Goal: Information Seeking & Learning: Check status

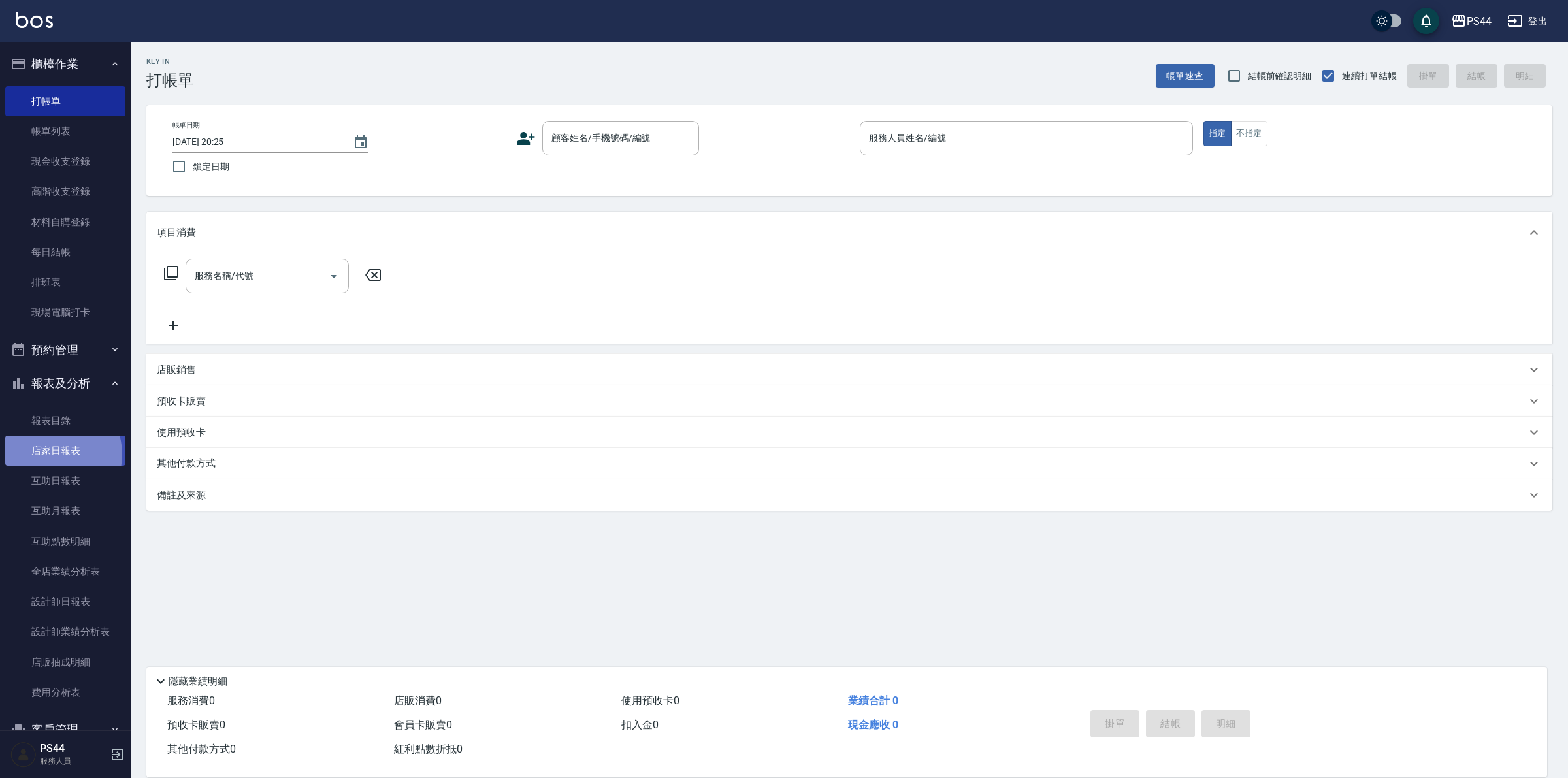
click at [56, 454] on link "店家日報表" at bounding box center [65, 451] width 120 height 30
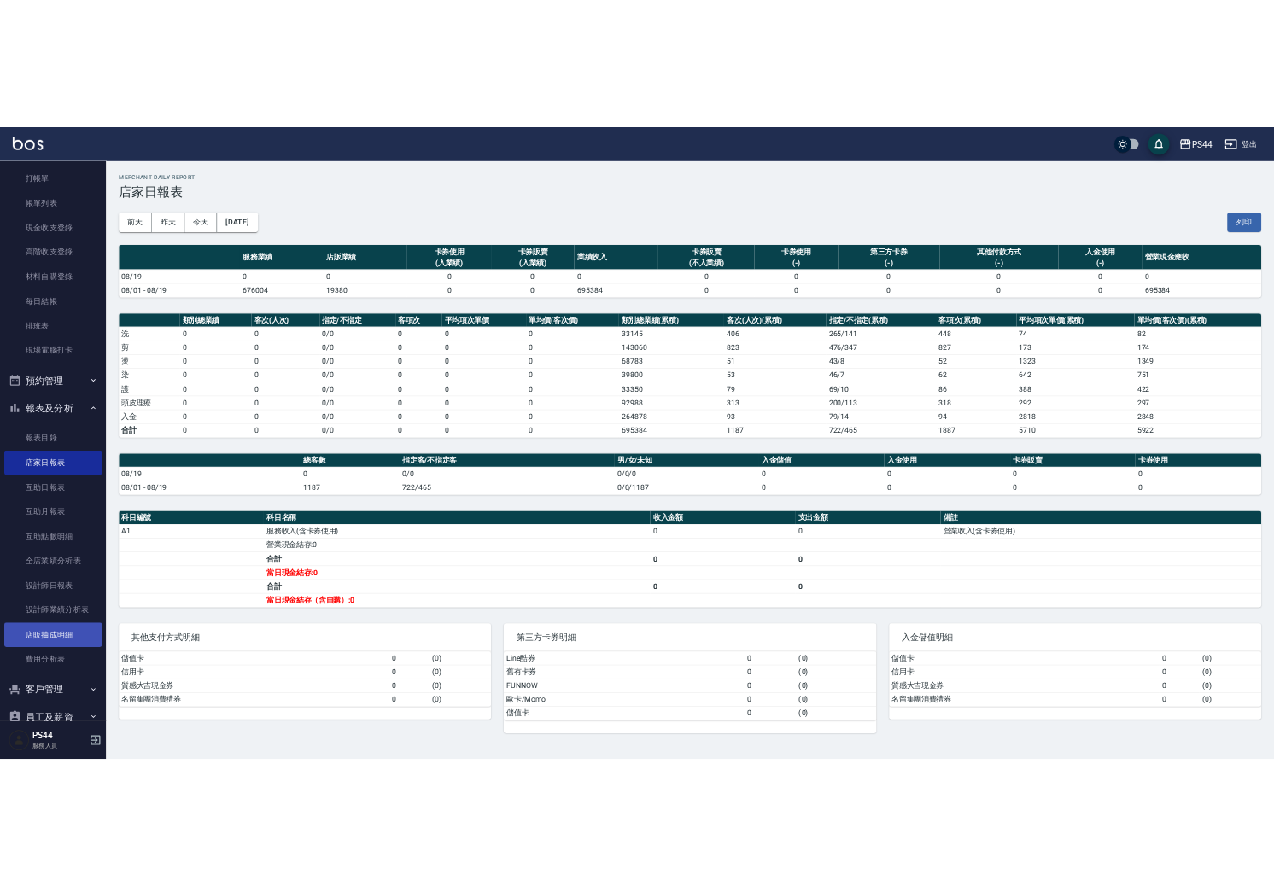
scroll to position [129, 0]
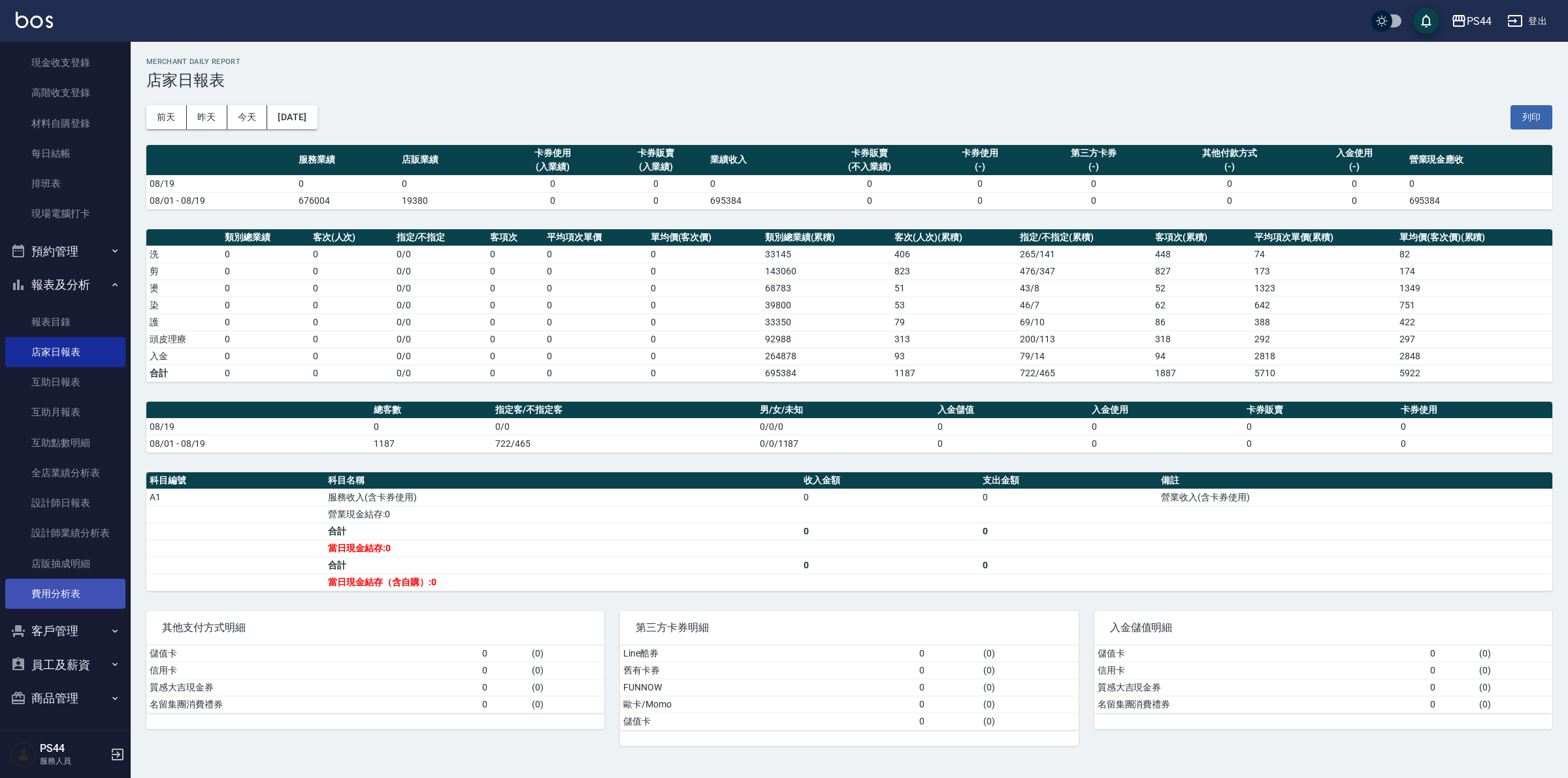
click at [63, 588] on link "費用分析表" at bounding box center [65, 594] width 120 height 30
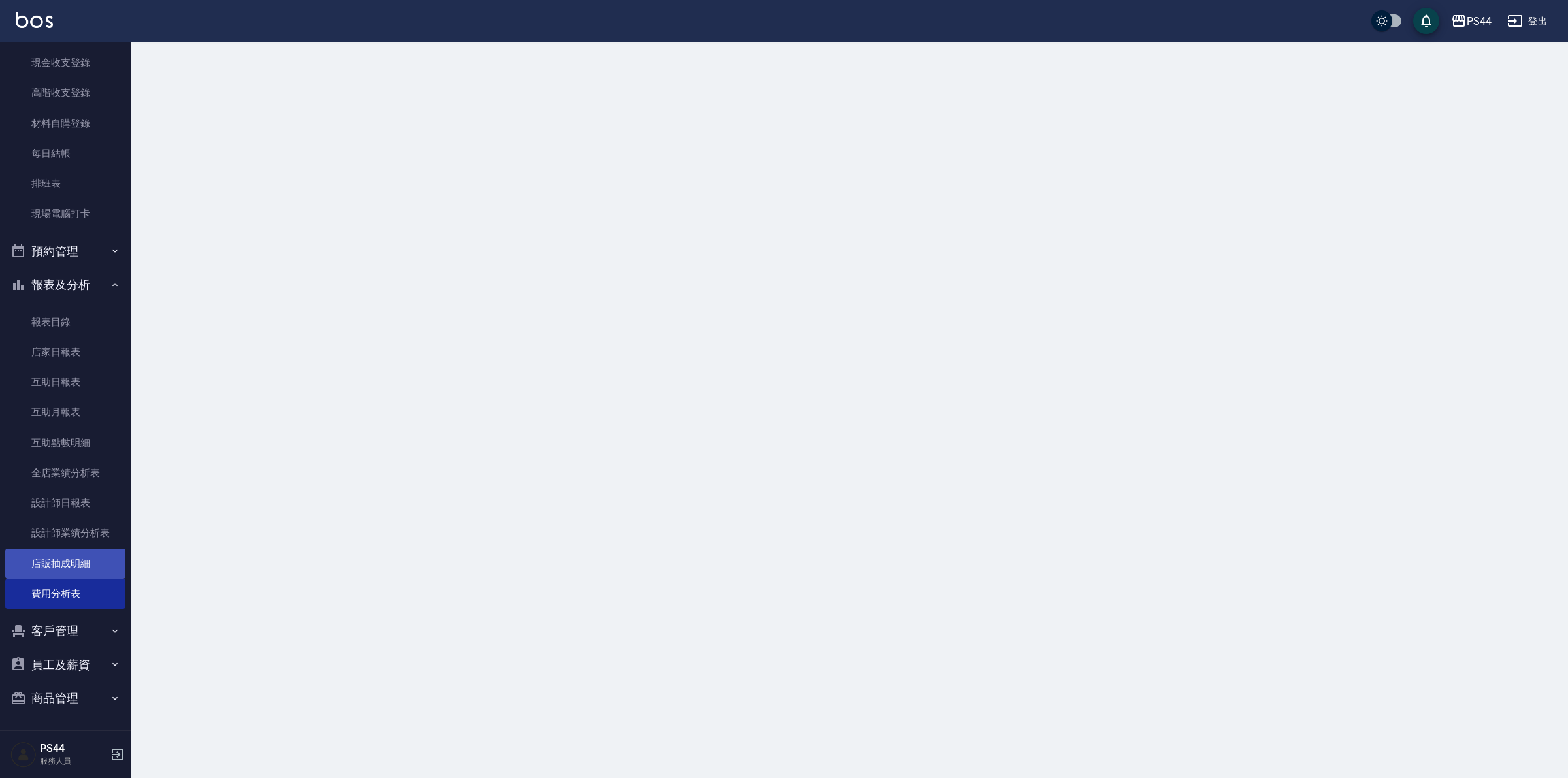
click at [70, 556] on link "店販抽成明細" at bounding box center [65, 563] width 120 height 30
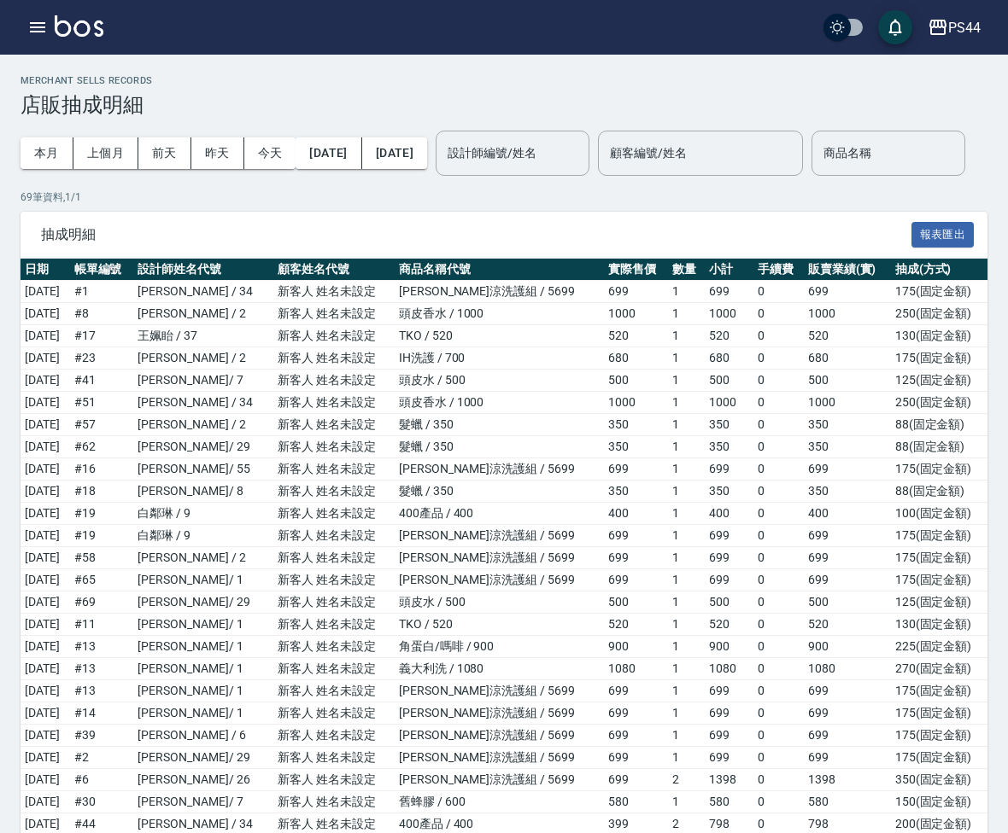
drag, startPoint x: 622, startPoint y: 248, endPoint x: 582, endPoint y: 231, distance: 42.8
click at [620, 205] on p "69 筆資料, 1 / 1" at bounding box center [503, 197] width 967 height 15
click at [427, 155] on button "[DATE]" at bounding box center [394, 153] width 65 height 32
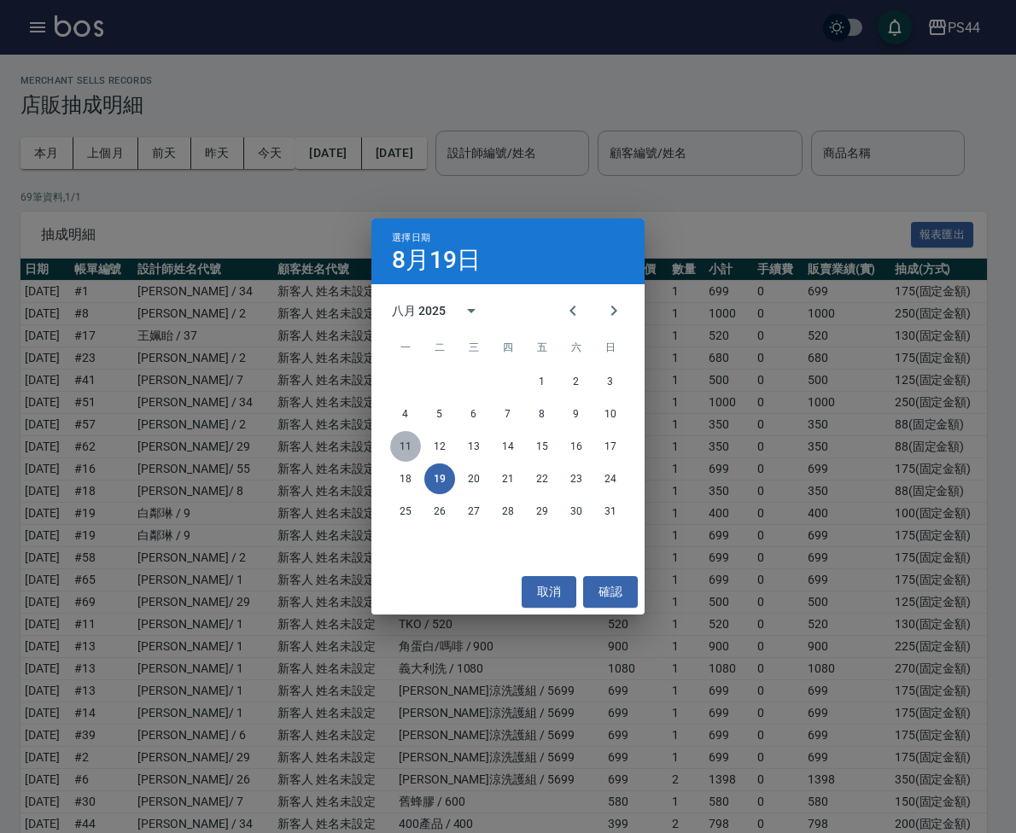
drag, startPoint x: 408, startPoint y: 449, endPoint x: 415, endPoint y: 395, distance: 54.2
click at [407, 448] on button "11" at bounding box center [405, 446] width 31 height 31
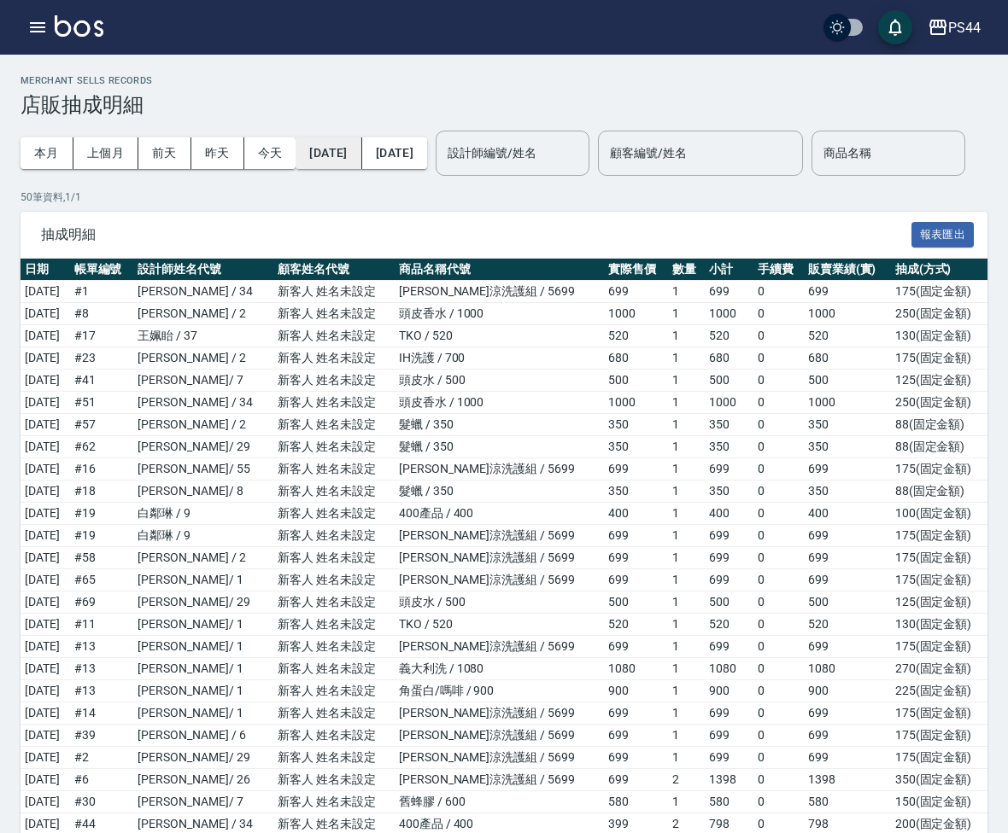
drag, startPoint x: 329, startPoint y: 168, endPoint x: 331, endPoint y: 150, distance: 18.1
click at [331, 150] on button "[DATE]" at bounding box center [328, 153] width 66 height 32
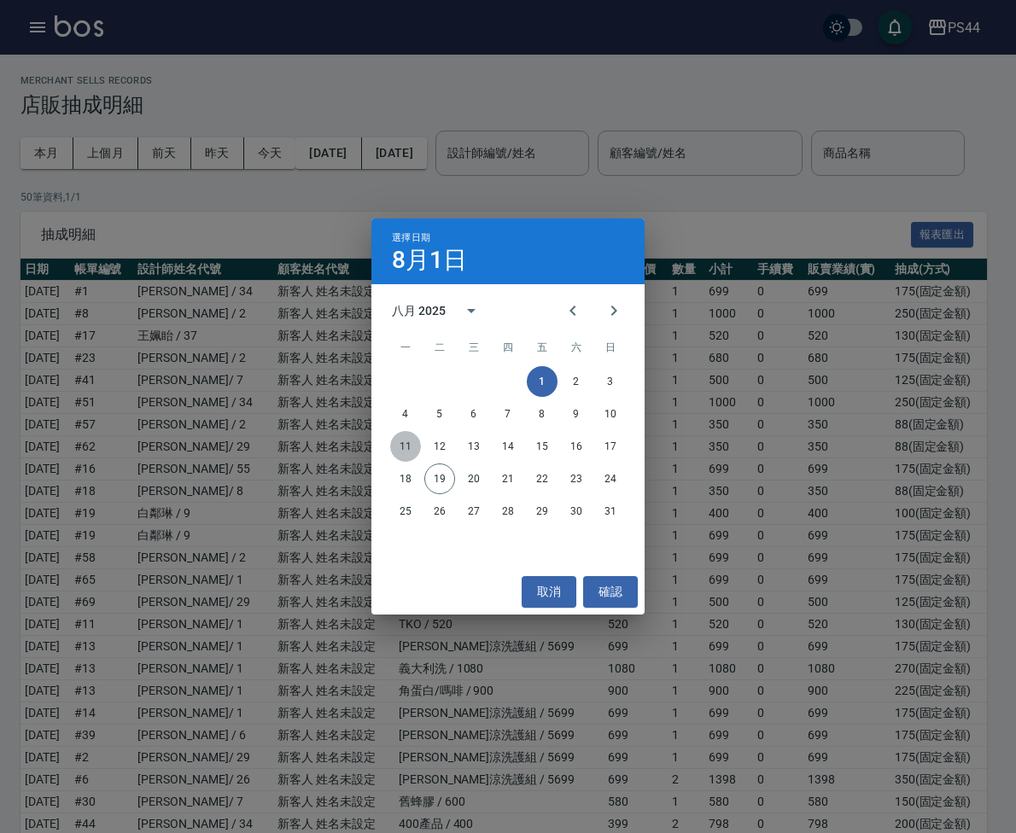
click at [407, 447] on button "11" at bounding box center [405, 446] width 31 height 31
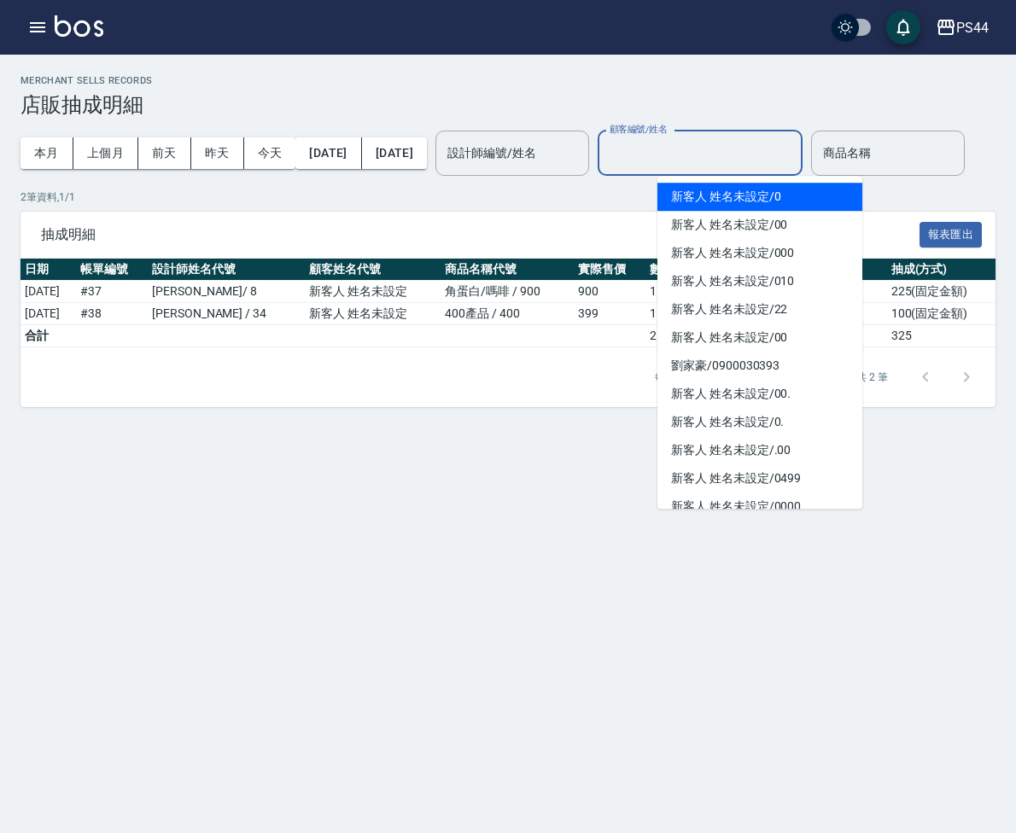
click at [710, 158] on input "顧客編號/姓名" at bounding box center [700, 153] width 190 height 30
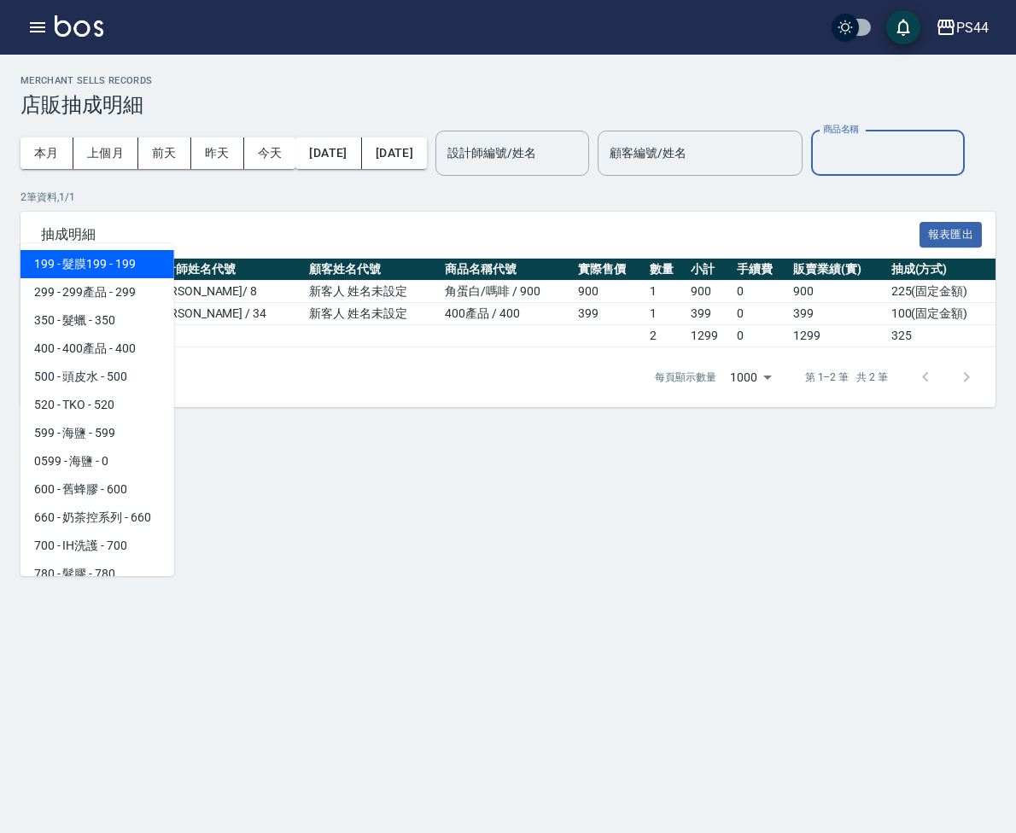
click at [819, 168] on input "商品名稱" at bounding box center [888, 153] width 138 height 30
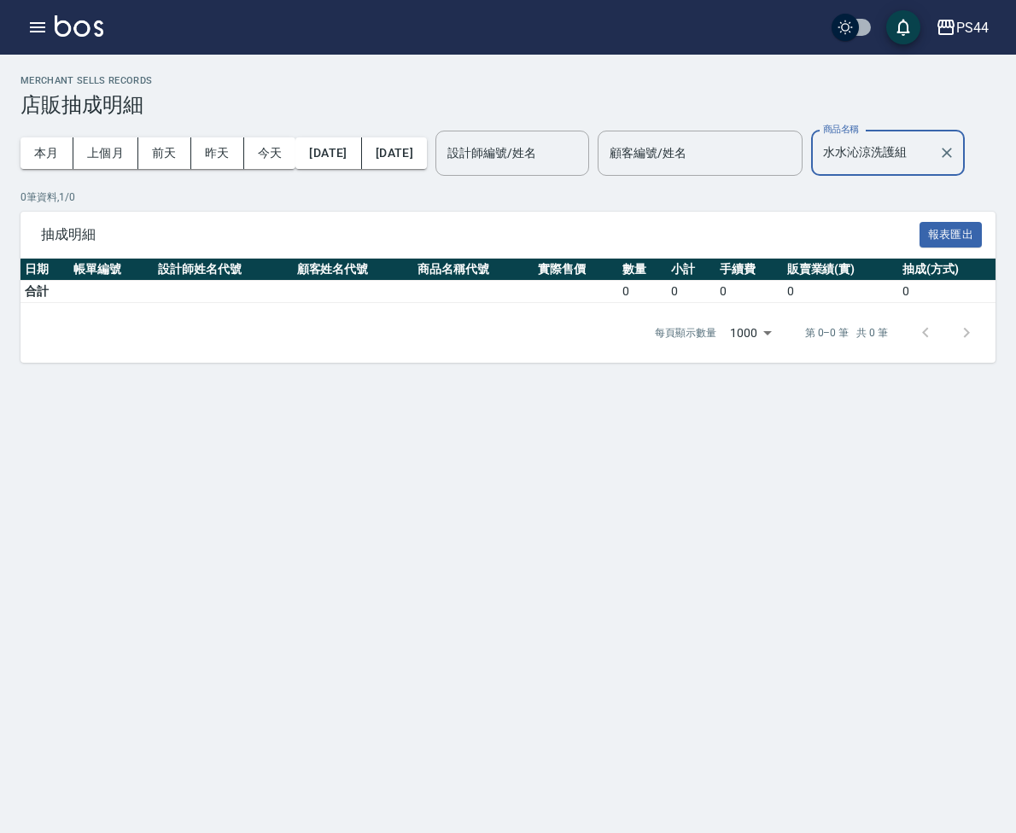
type input "水水沁涼洗護組"
click at [301, 205] on p "0 筆資料, 1 / 0" at bounding box center [507, 197] width 975 height 15
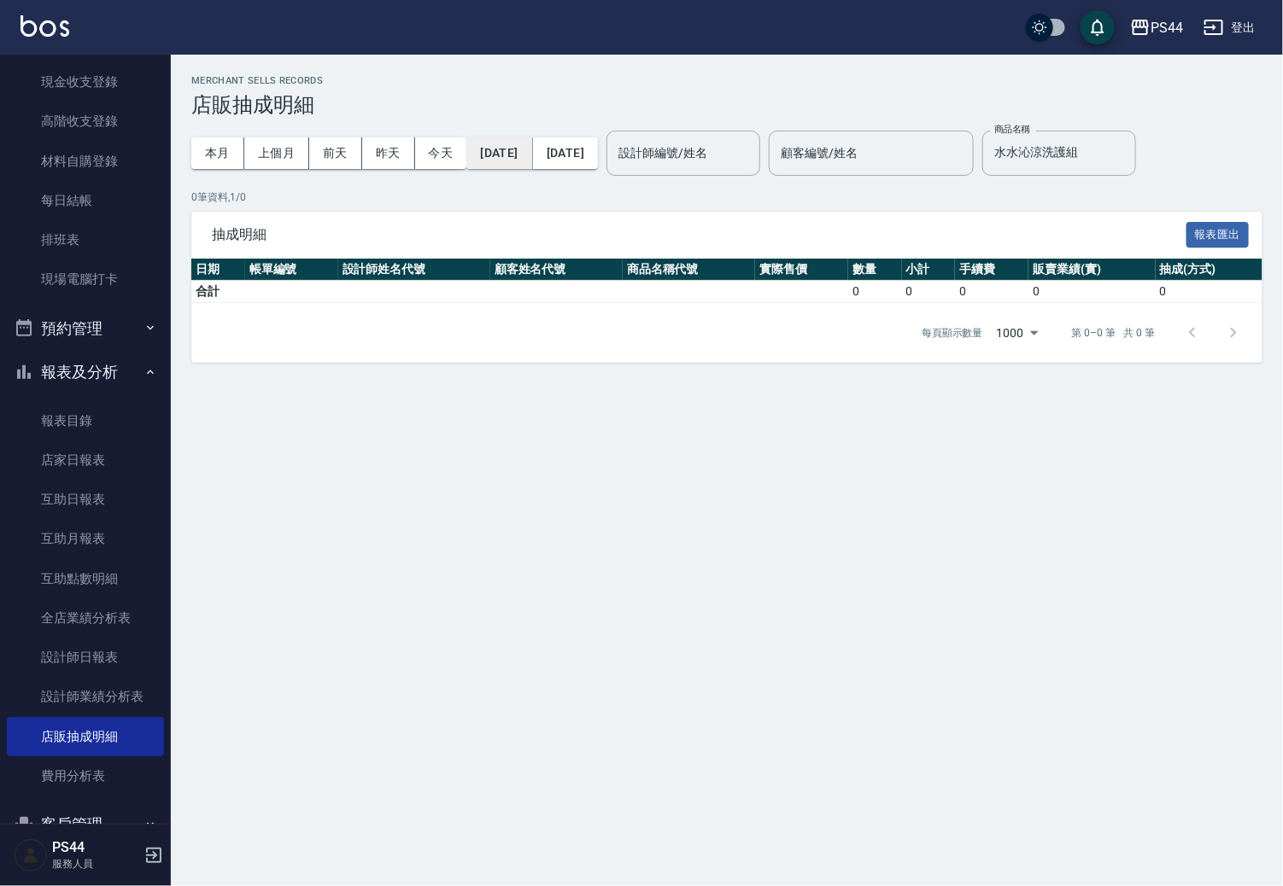
click at [511, 145] on button "[DATE]" at bounding box center [499, 153] width 66 height 32
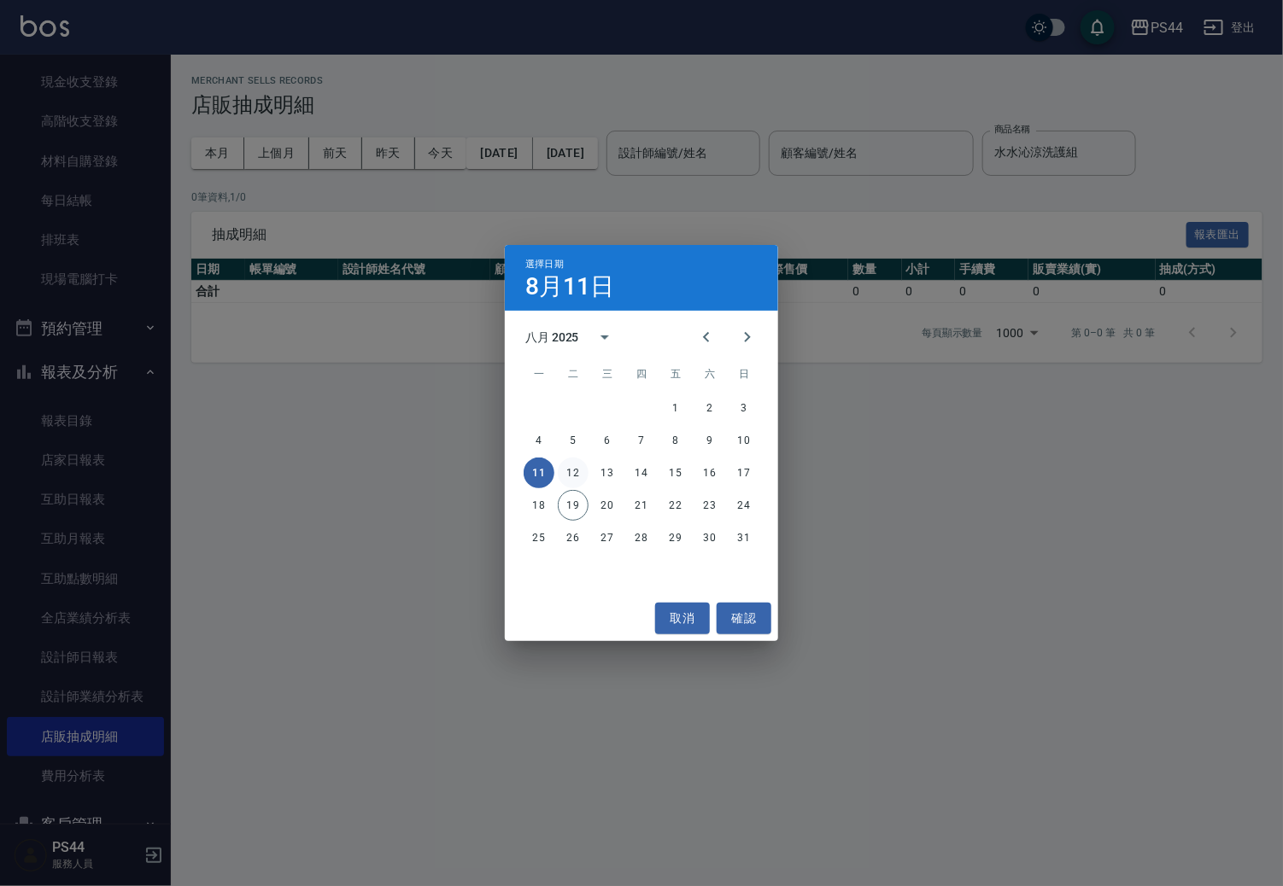
click at [576, 468] on button "12" at bounding box center [573, 473] width 31 height 31
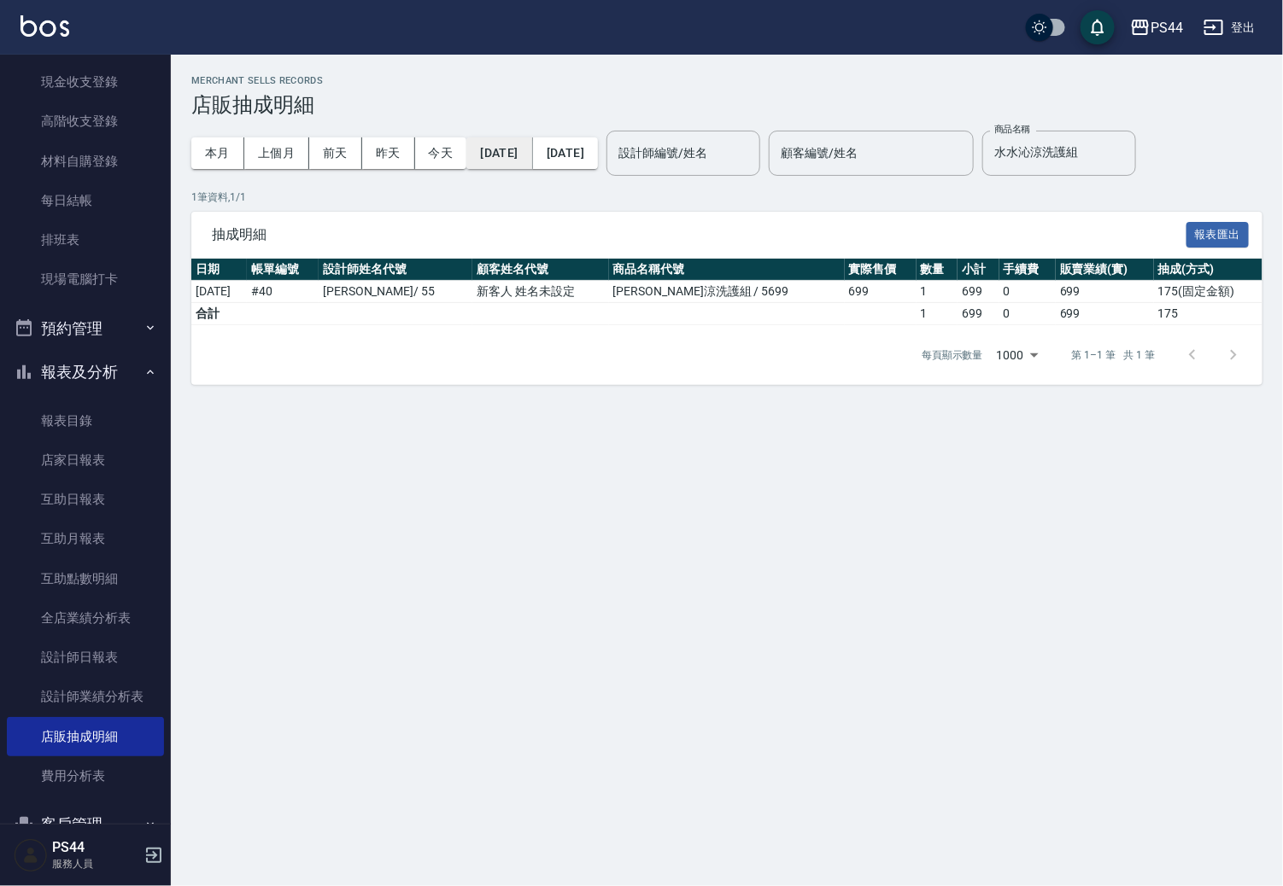
click at [532, 161] on button "[DATE]" at bounding box center [499, 153] width 66 height 32
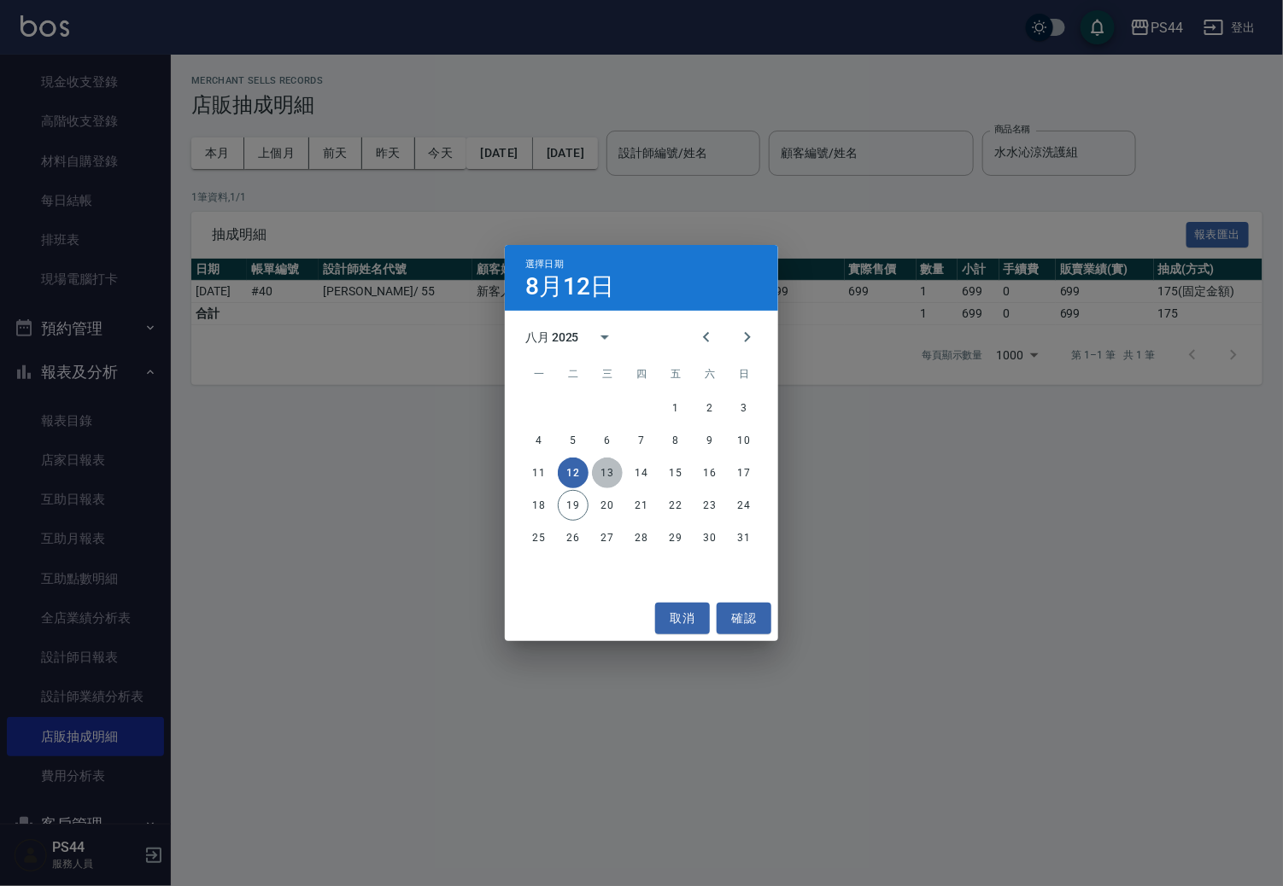
click at [612, 462] on button "13" at bounding box center [607, 473] width 31 height 31
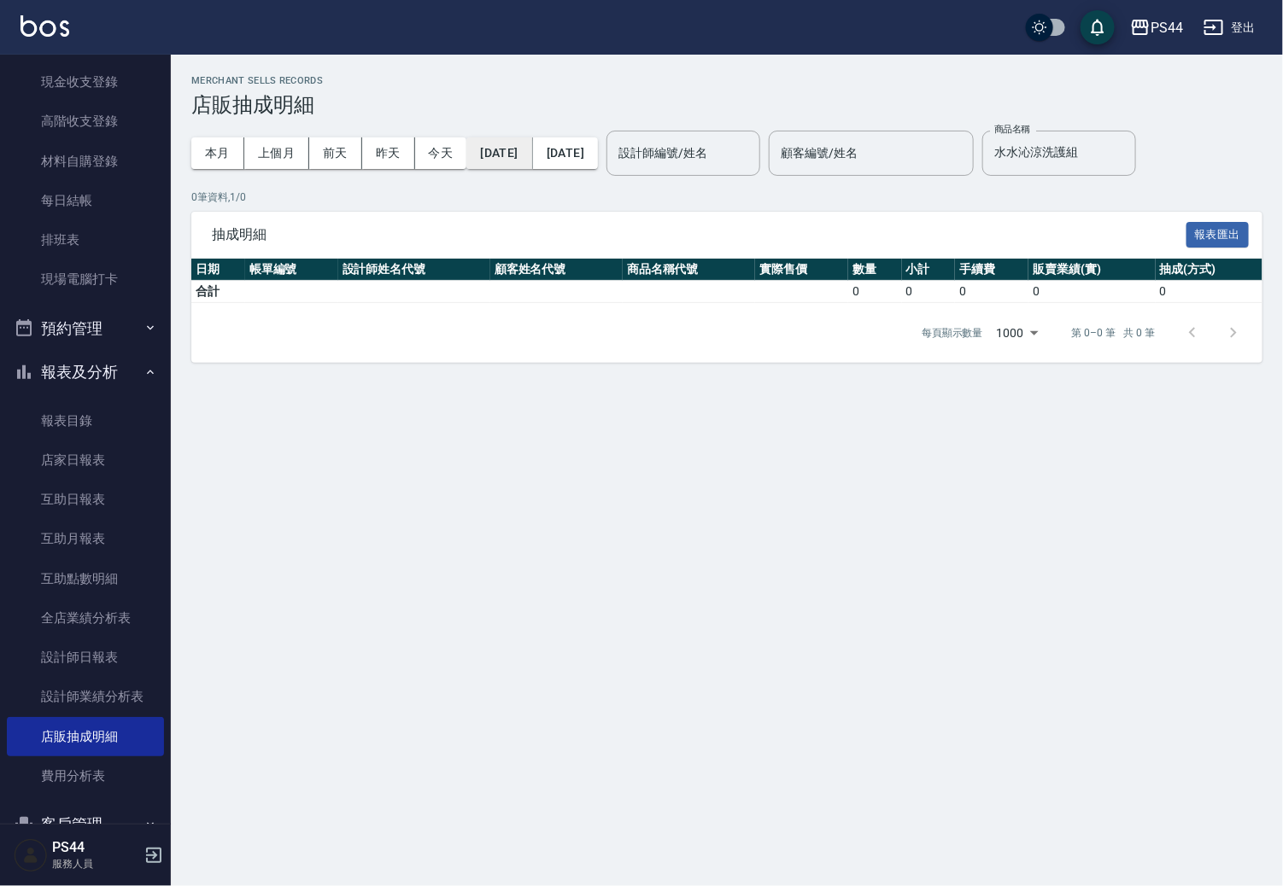
click at [504, 146] on button "[DATE]" at bounding box center [499, 153] width 66 height 32
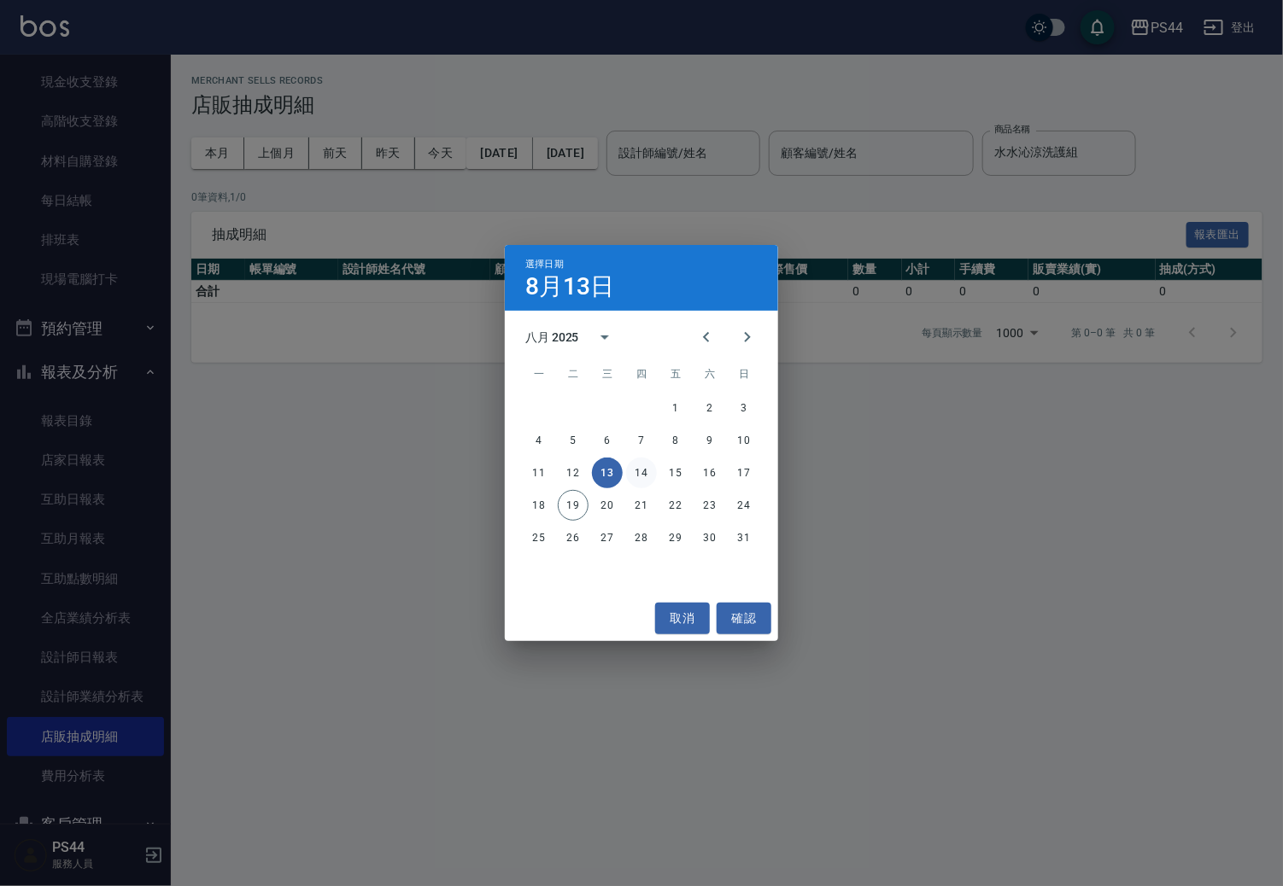
click at [637, 471] on button "14" at bounding box center [641, 473] width 31 height 31
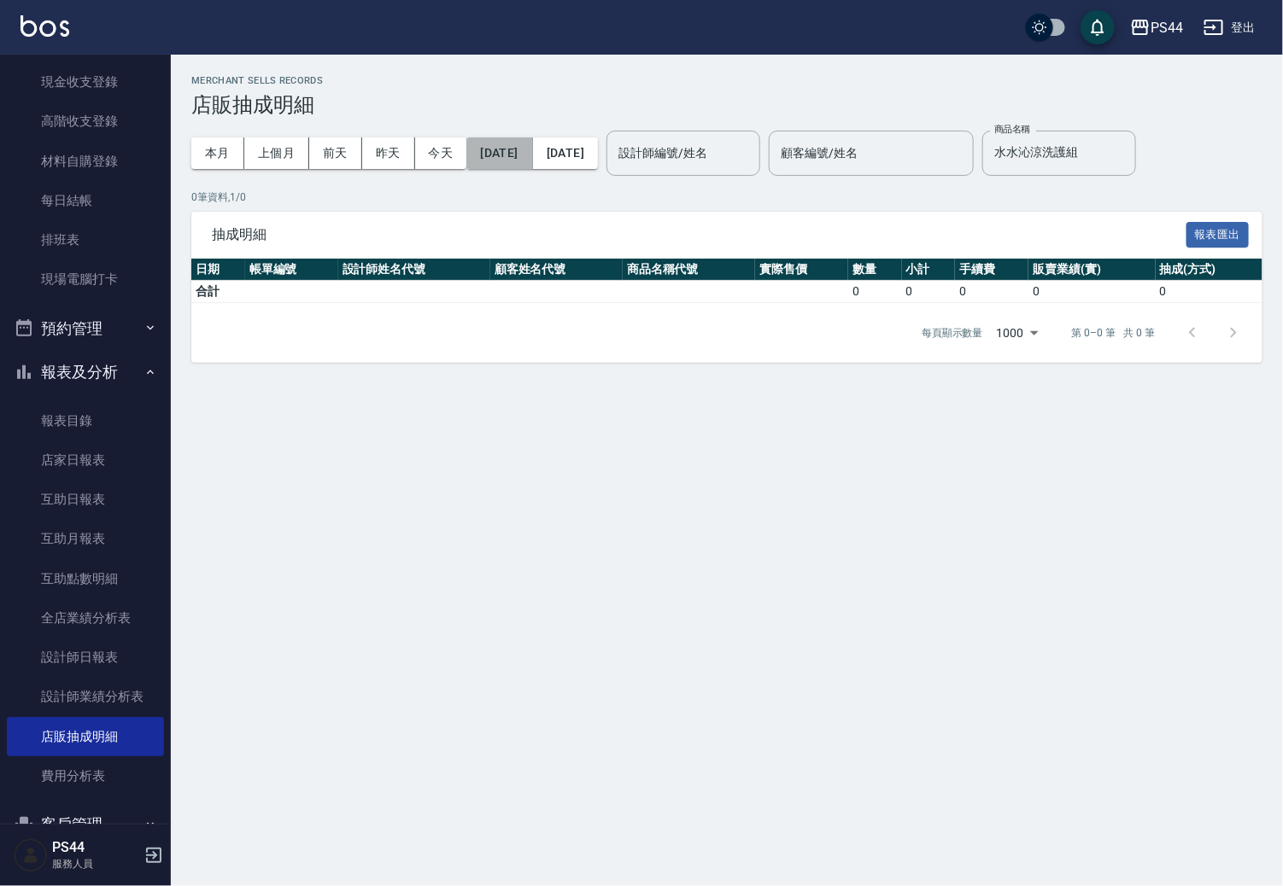
click at [530, 147] on button "[DATE]" at bounding box center [499, 153] width 66 height 32
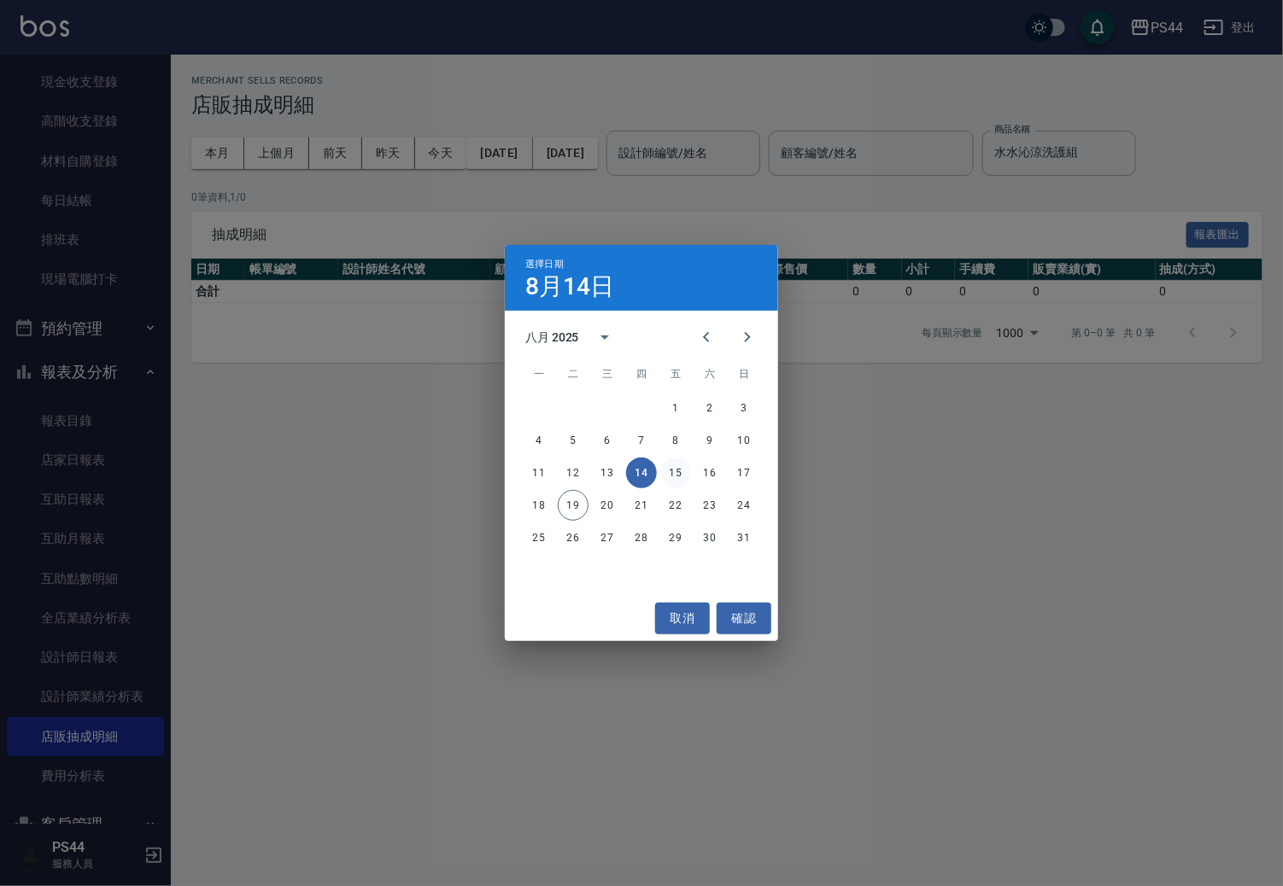
click at [681, 463] on button "15" at bounding box center [675, 473] width 31 height 31
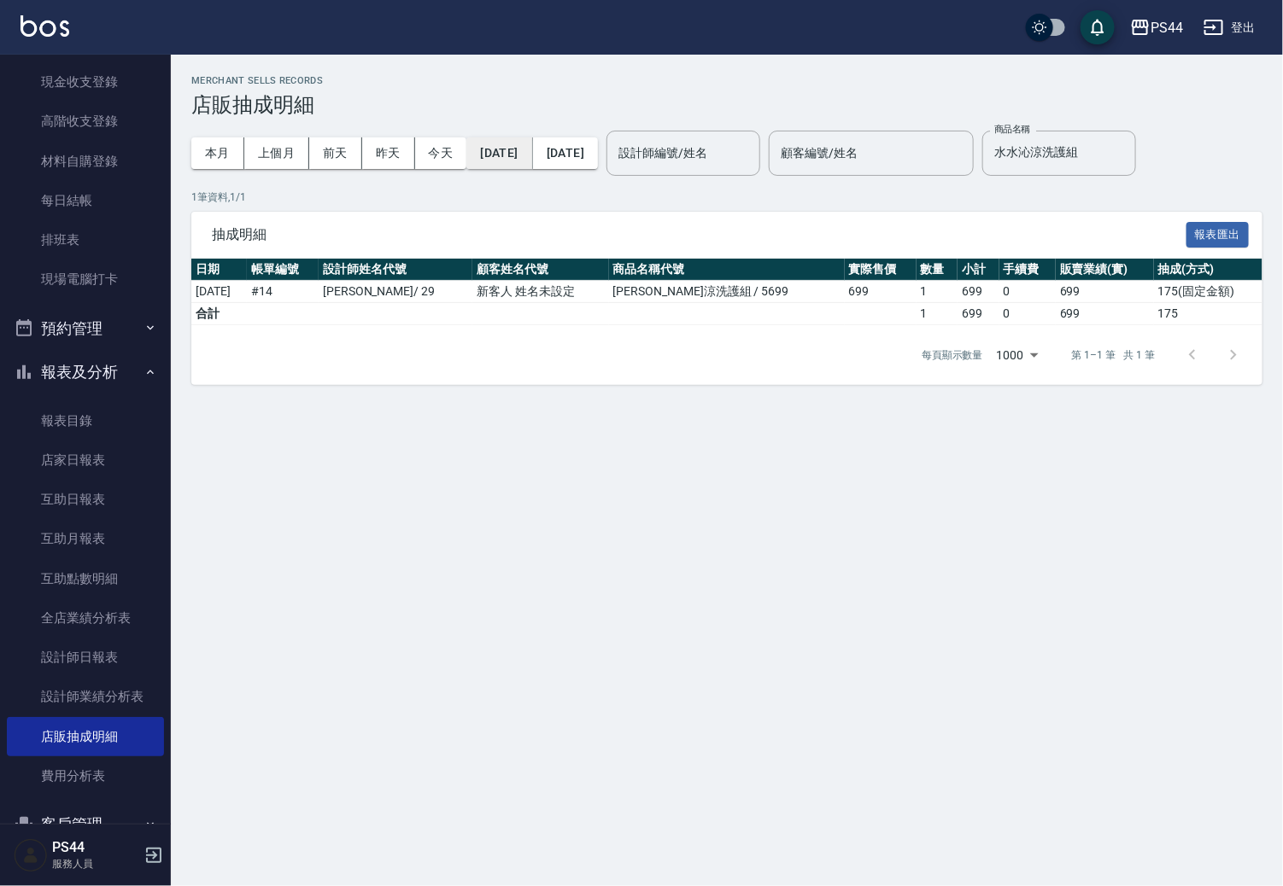
click at [528, 156] on button "[DATE]" at bounding box center [499, 153] width 66 height 32
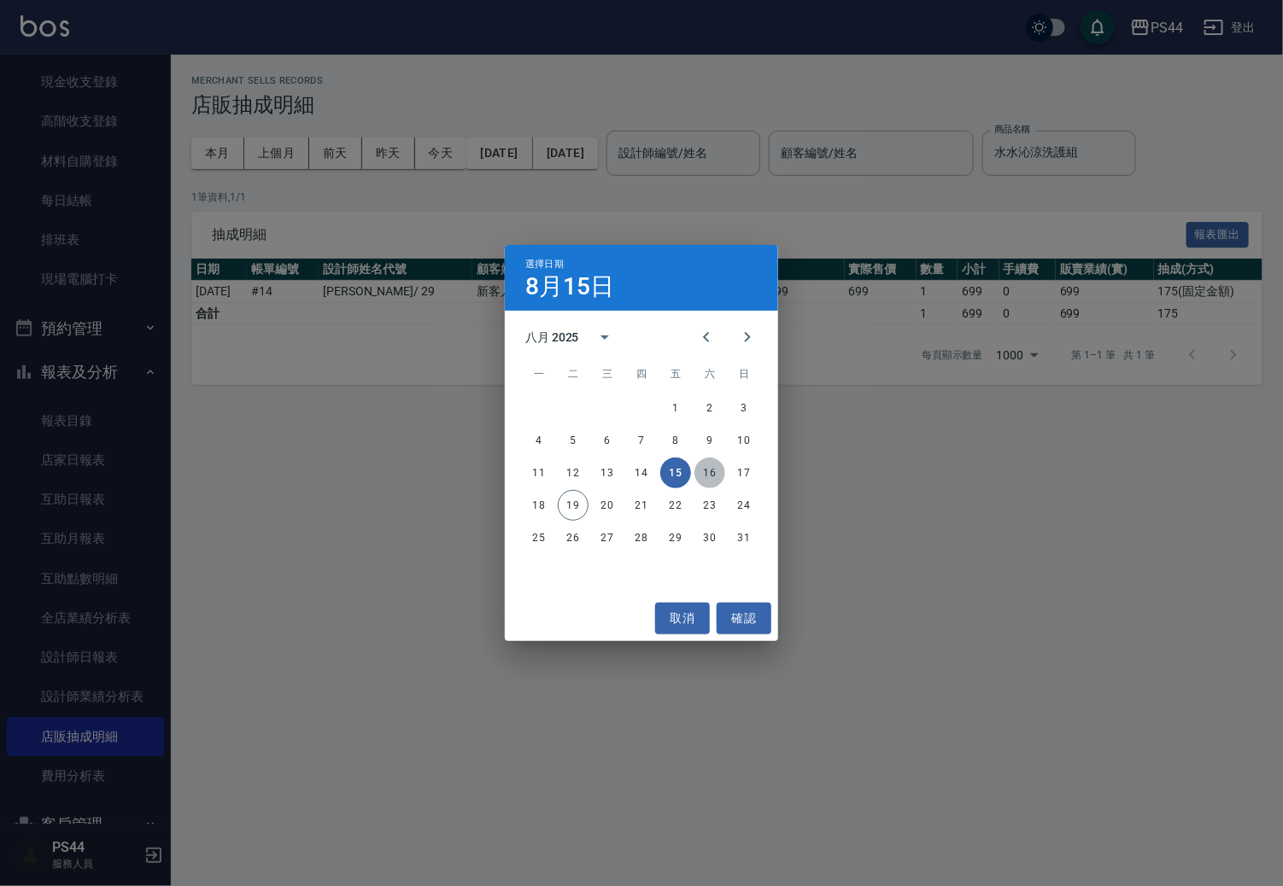
click at [713, 466] on button "16" at bounding box center [709, 473] width 31 height 31
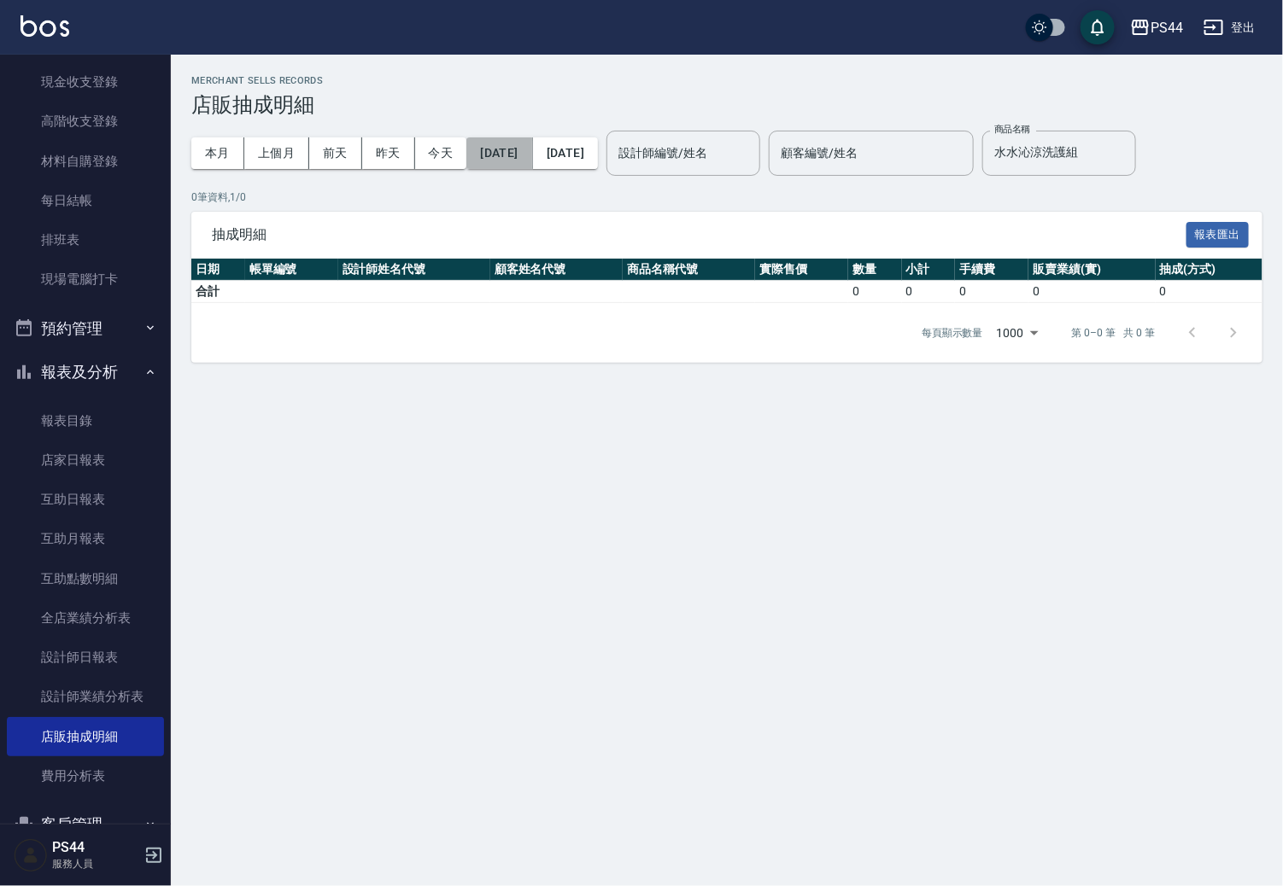
click at [530, 155] on button "[DATE]" at bounding box center [499, 153] width 66 height 32
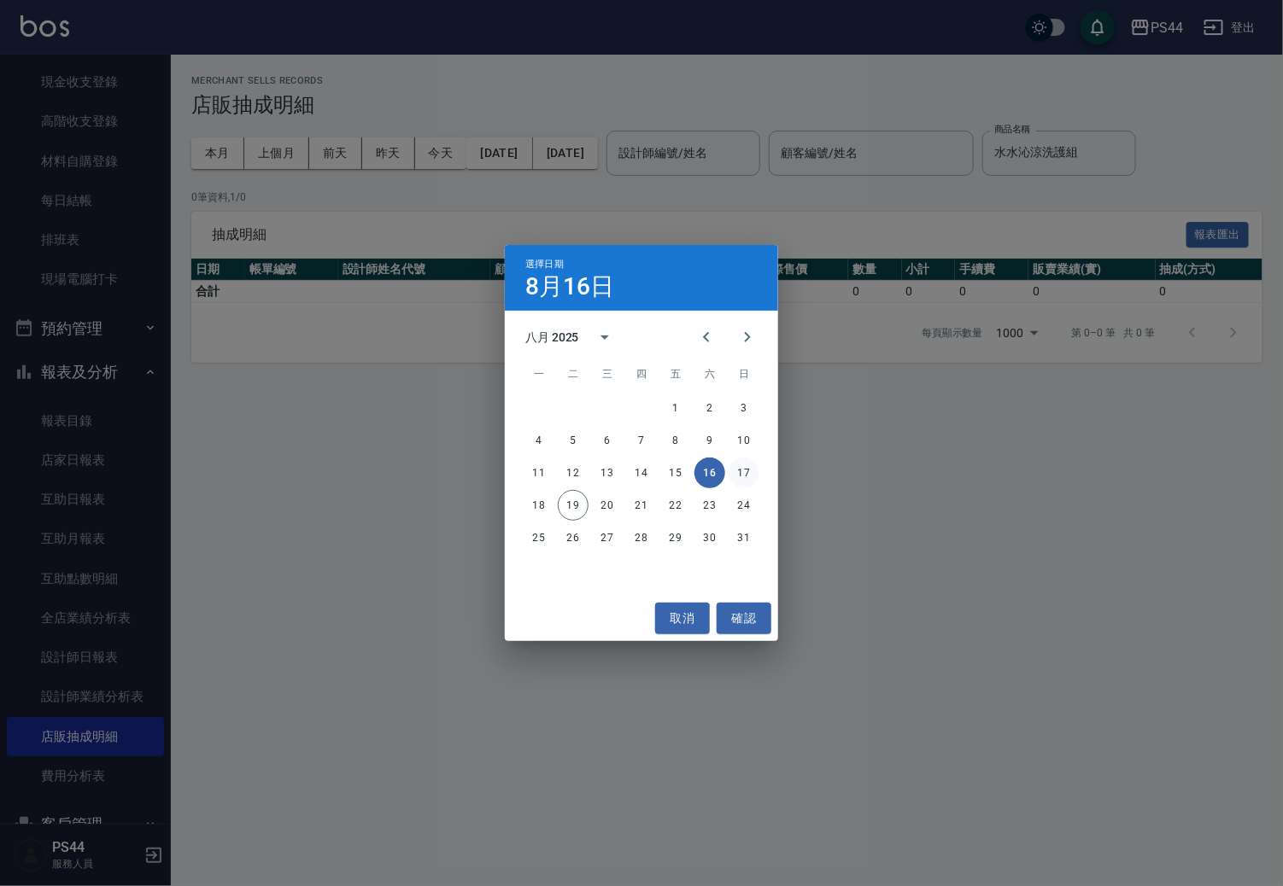
click at [746, 465] on button "17" at bounding box center [743, 473] width 31 height 31
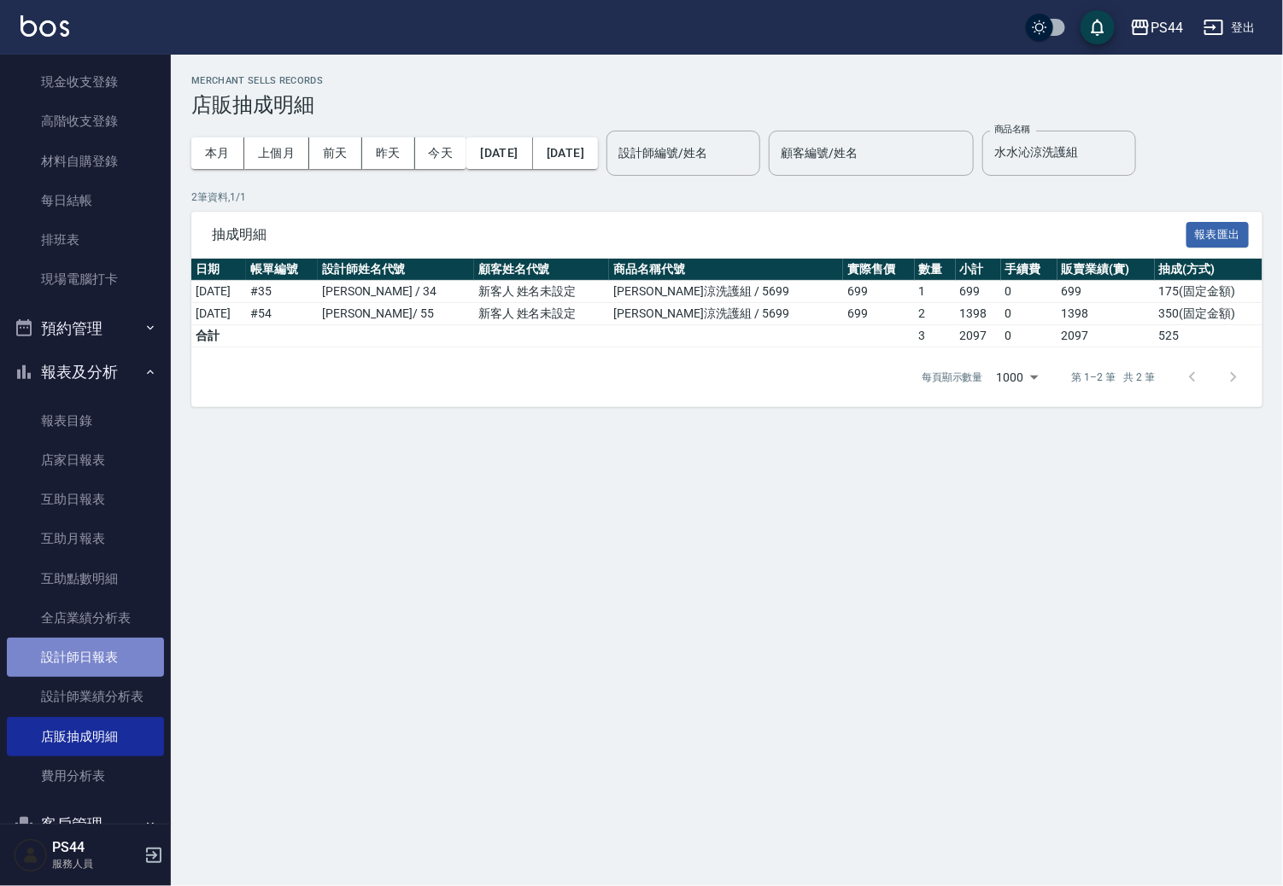
click at [90, 660] on link "設計師日報表" at bounding box center [85, 657] width 157 height 39
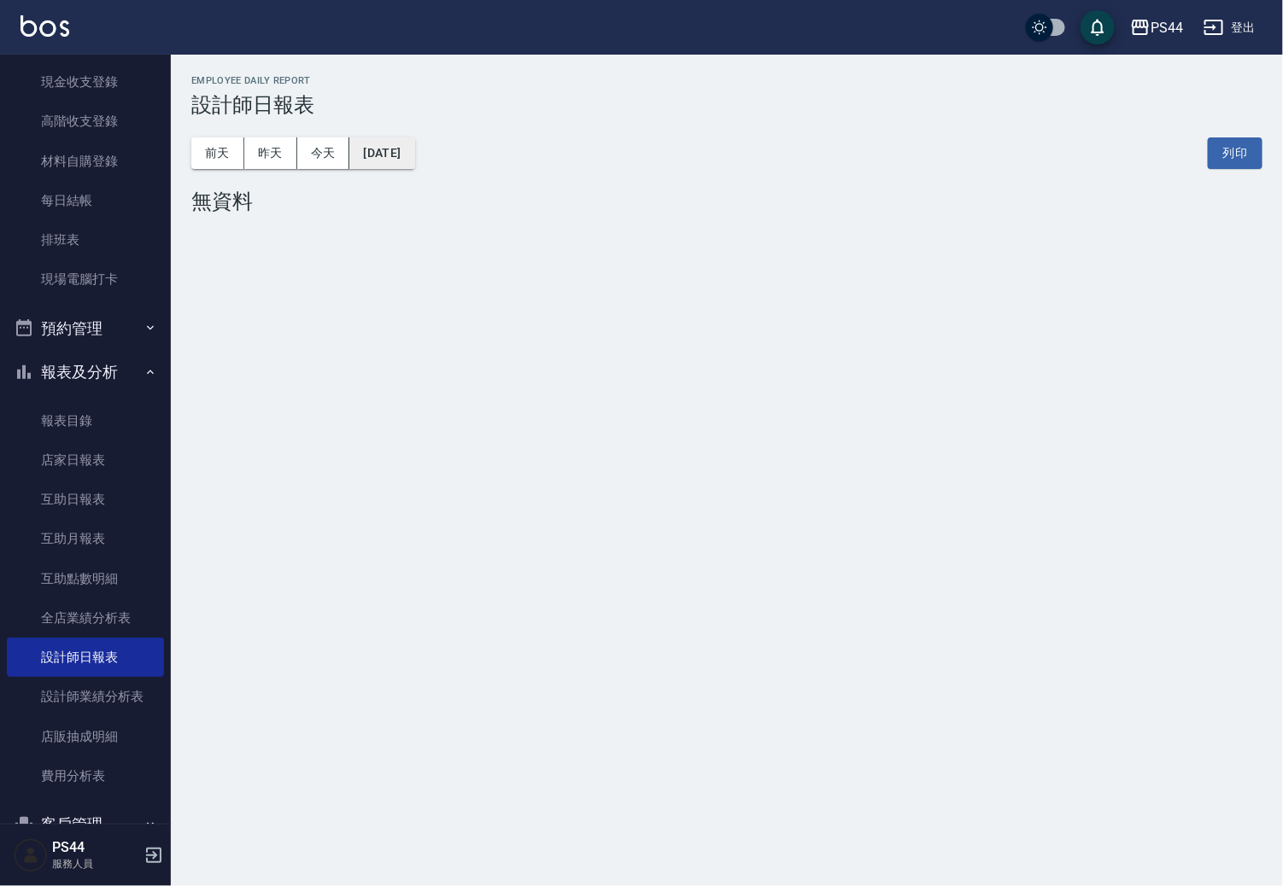
click at [406, 161] on button "[DATE]" at bounding box center [381, 153] width 65 height 32
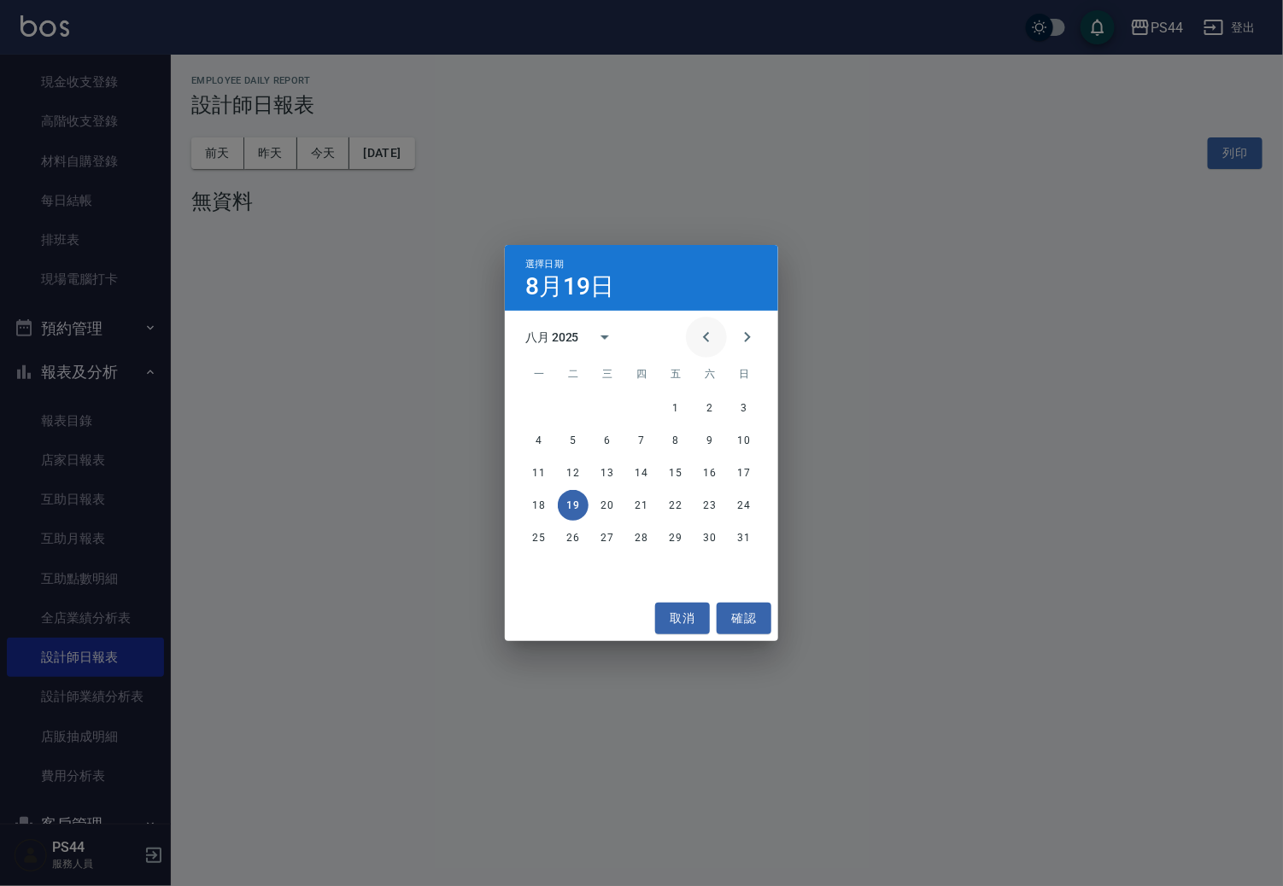
click at [697, 340] on icon "Previous month" at bounding box center [706, 337] width 20 height 20
click at [740, 441] on button "11" at bounding box center [743, 440] width 31 height 31
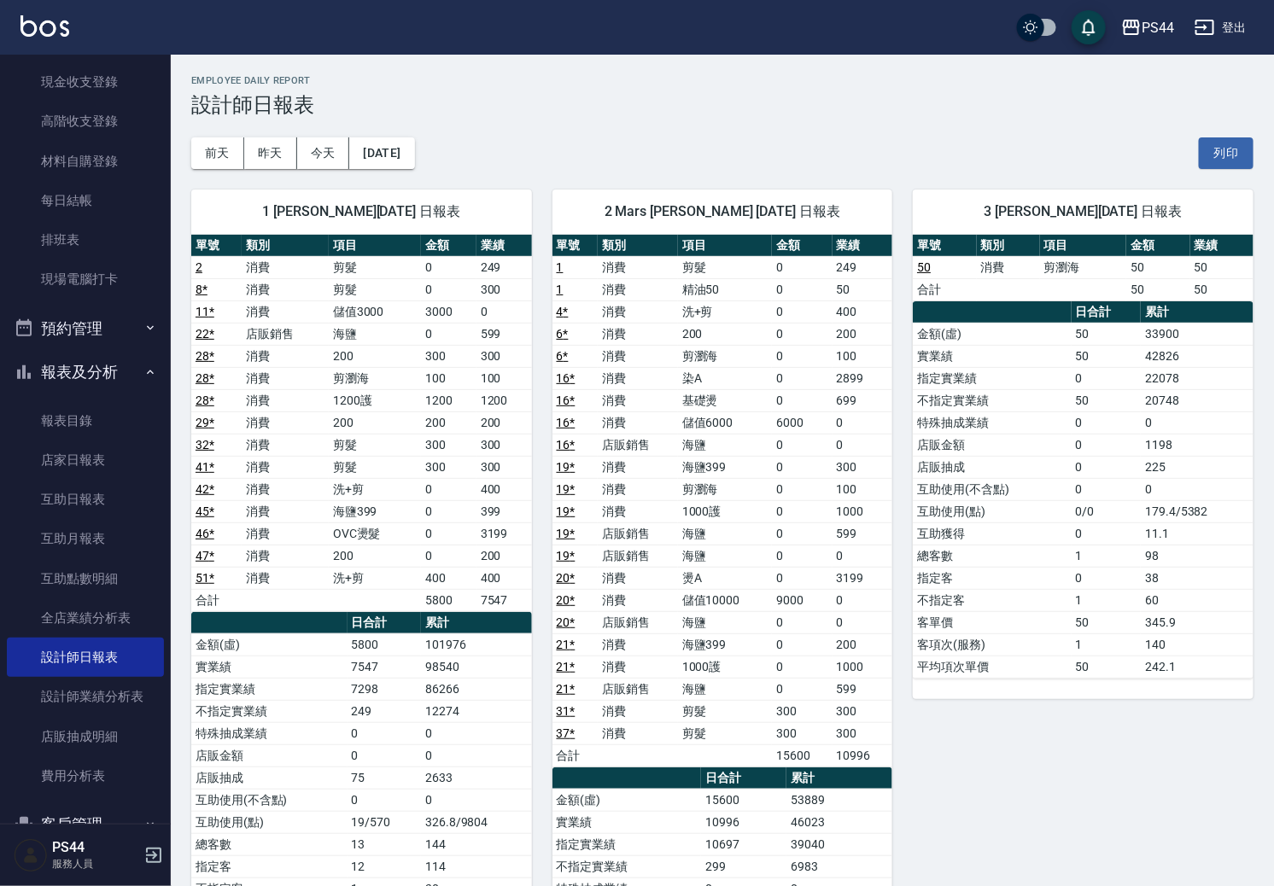
click at [669, 416] on td "消費" at bounding box center [637, 423] width 79 height 22
click at [397, 159] on button "[DATE]" at bounding box center [381, 153] width 65 height 32
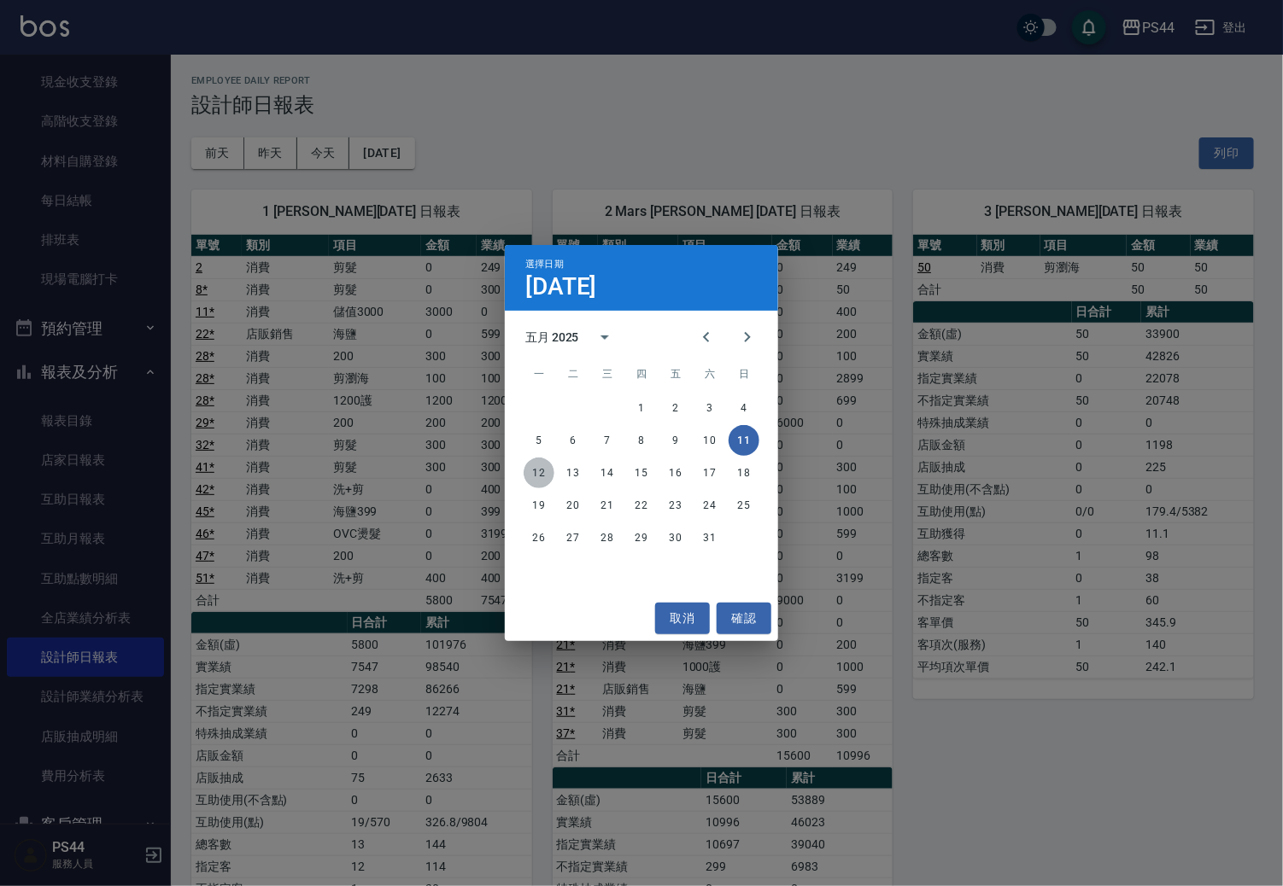
click at [535, 475] on button "12" at bounding box center [538, 473] width 31 height 31
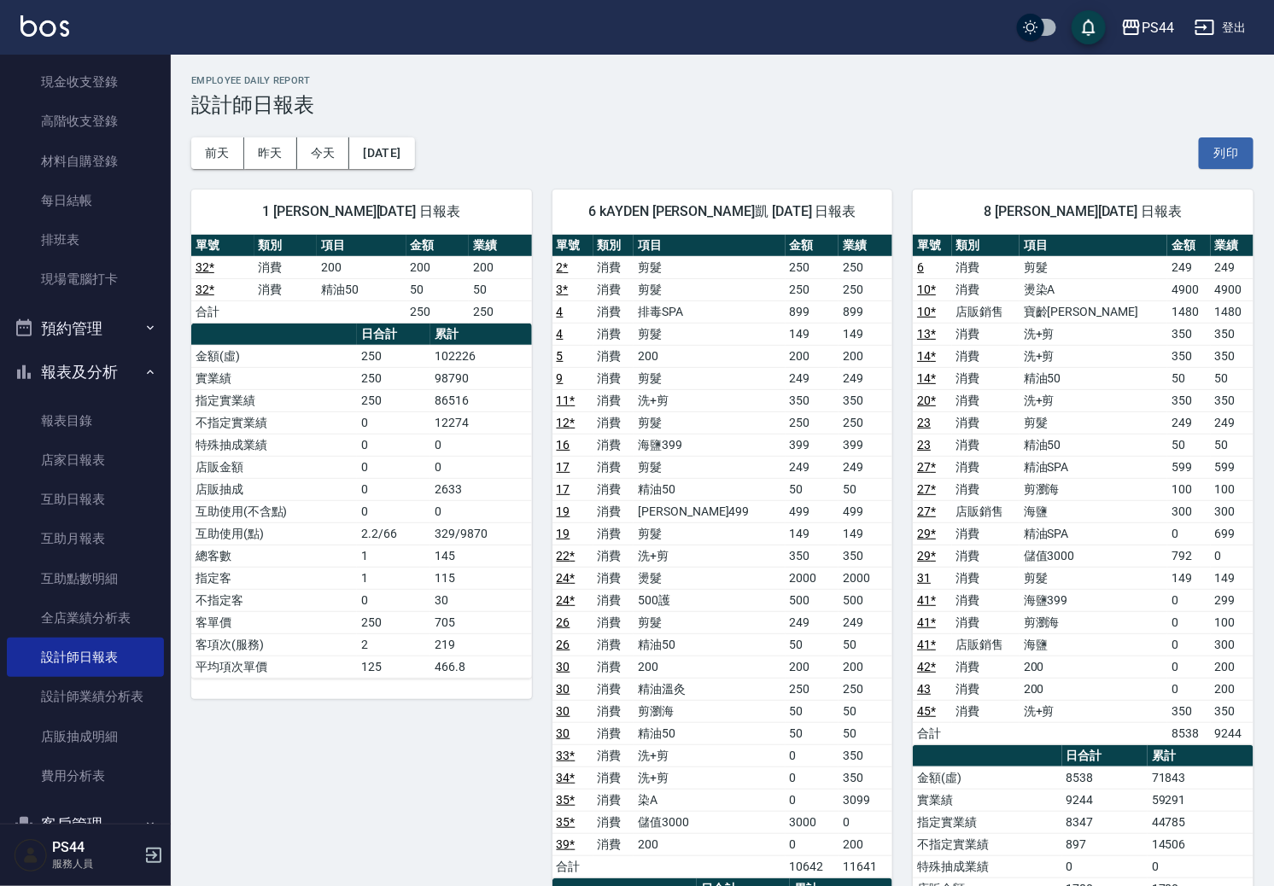
click at [658, 513] on td "[PERSON_NAME]499" at bounding box center [709, 511] width 151 height 22
click at [412, 150] on button "[DATE]" at bounding box center [381, 153] width 65 height 32
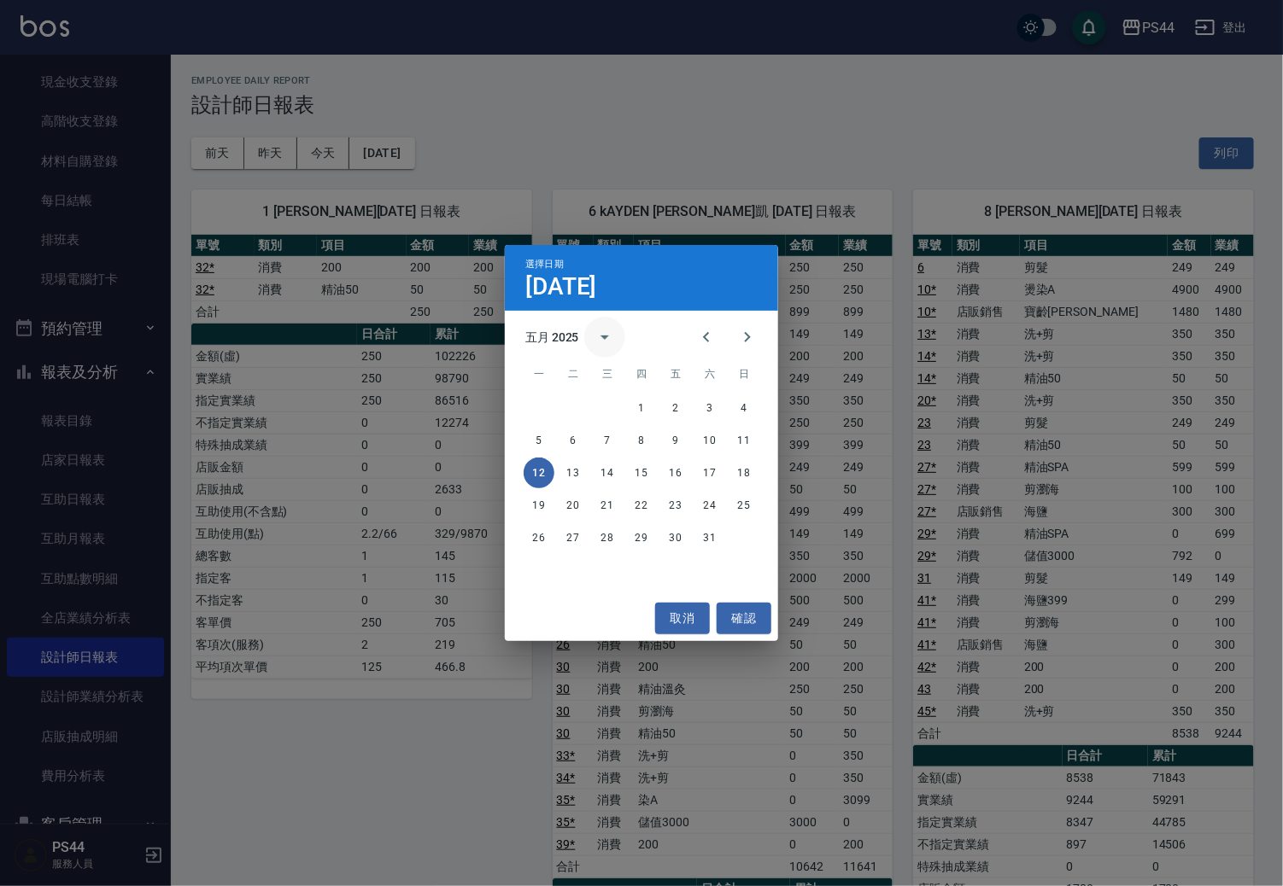
drag, startPoint x: 589, startPoint y: 339, endPoint x: 577, endPoint y: 339, distance: 12.0
click at [588, 339] on button "calendar view is open, switch to year view" at bounding box center [604, 337] width 41 height 41
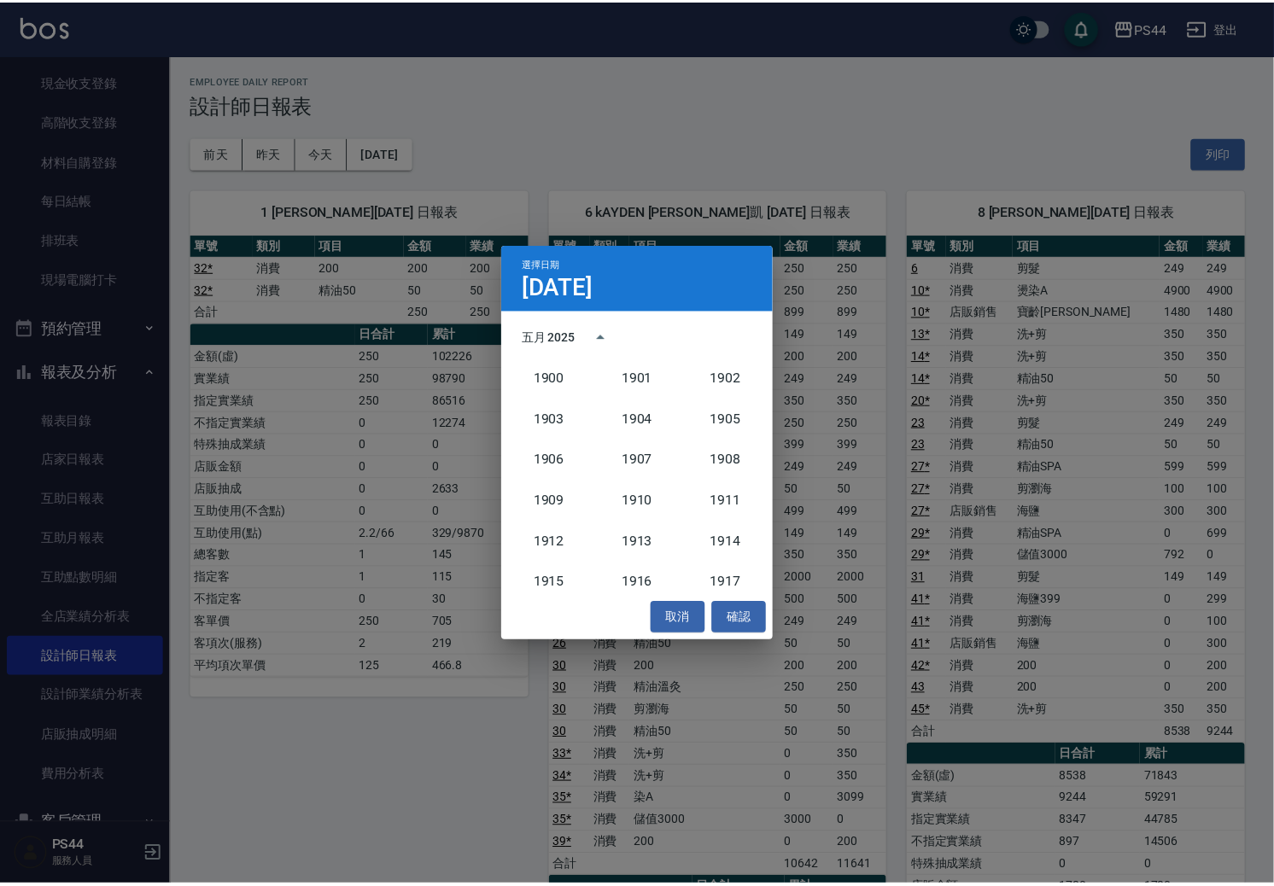
scroll to position [1582, 0]
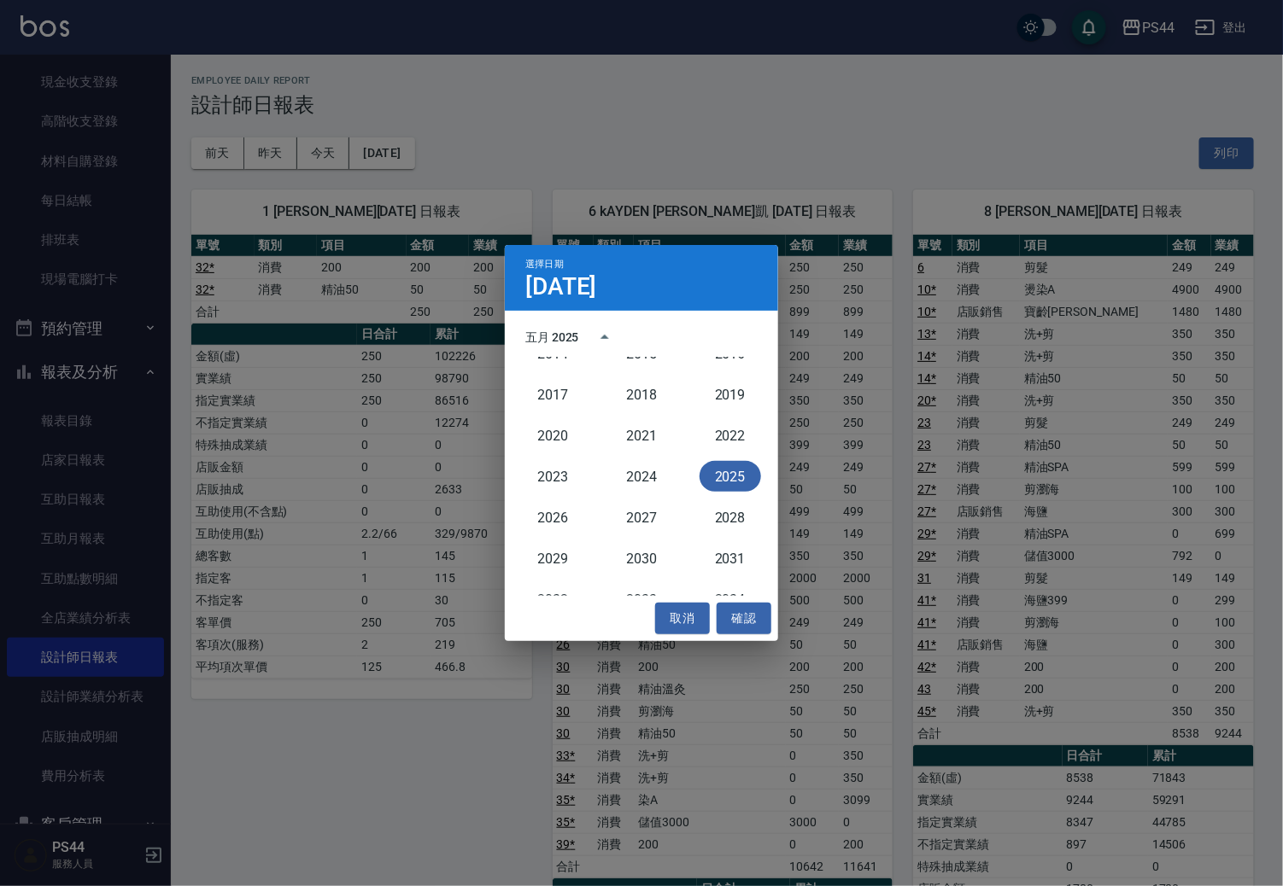
click at [714, 472] on button "2025" at bounding box center [729, 476] width 61 height 31
drag, startPoint x: 548, startPoint y: 108, endPoint x: 454, endPoint y: 120, distance: 94.7
click at [514, 115] on div "選擇日期 [DATE] 五月 2025 一 二 三 四 五 六 日 1 2 3 4 5 6 7 8 9 10 11 12 13 14 15 16 17 18 …" at bounding box center [641, 443] width 1283 height 886
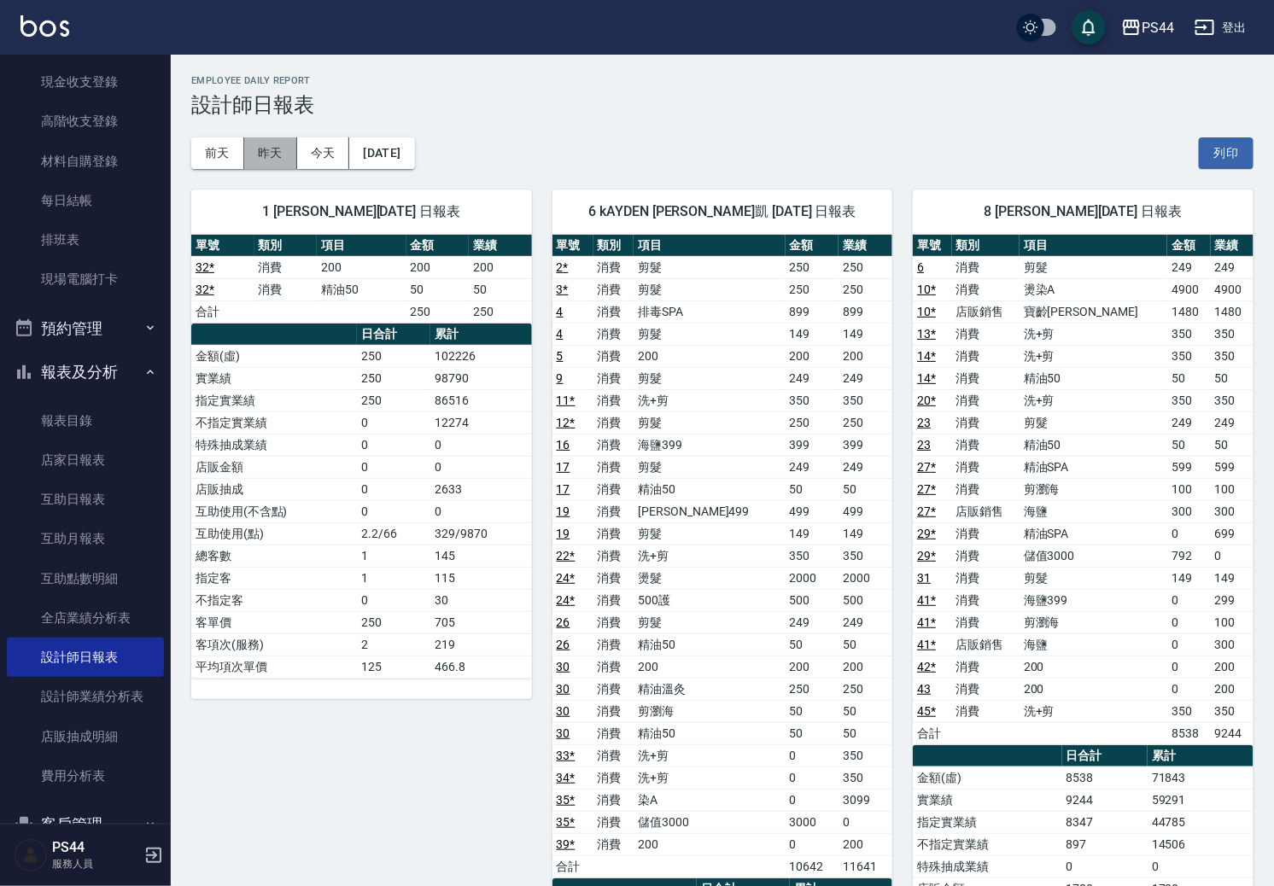
drag, startPoint x: 269, startPoint y: 161, endPoint x: 343, endPoint y: 151, distance: 74.9
click at [276, 160] on button "昨天" at bounding box center [270, 153] width 53 height 32
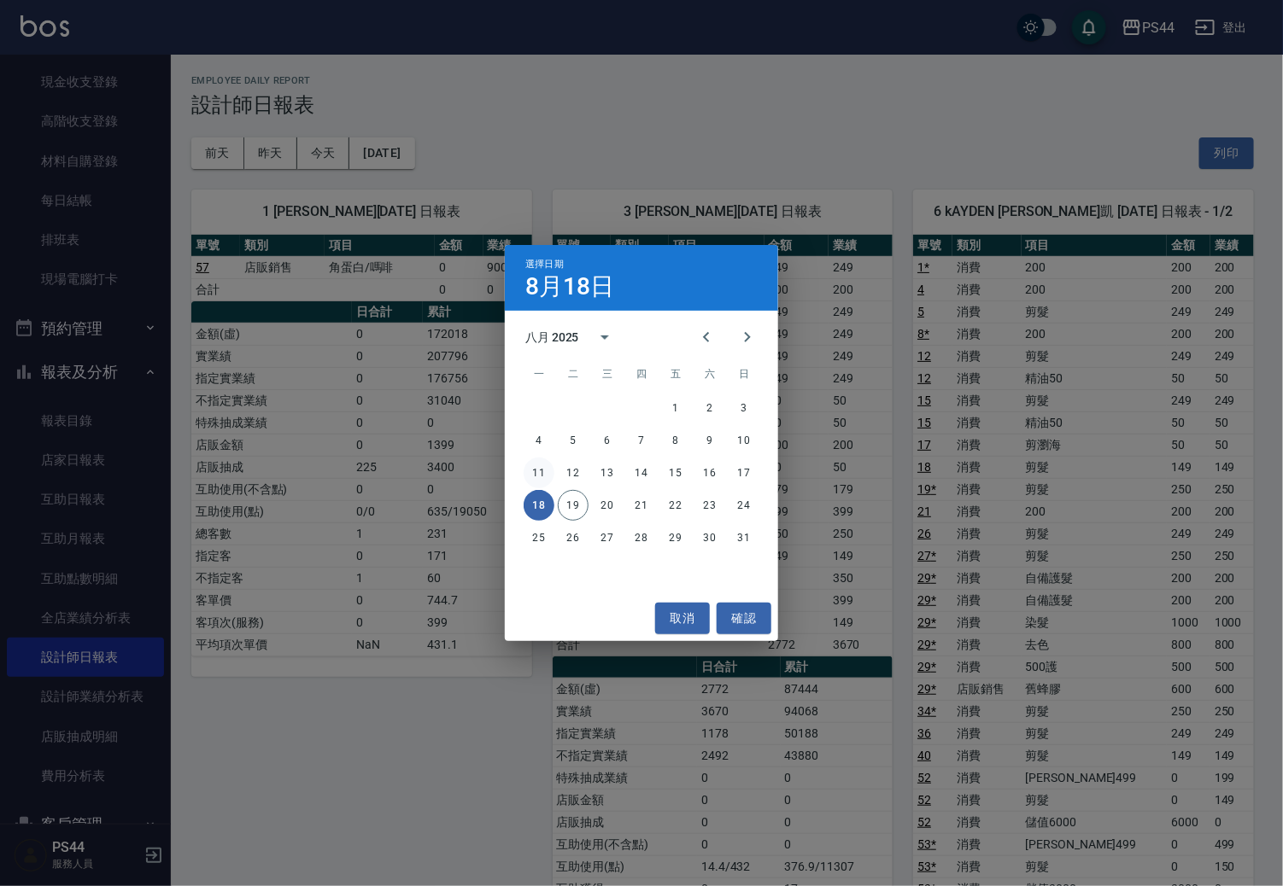
click at [536, 470] on button "11" at bounding box center [538, 473] width 31 height 31
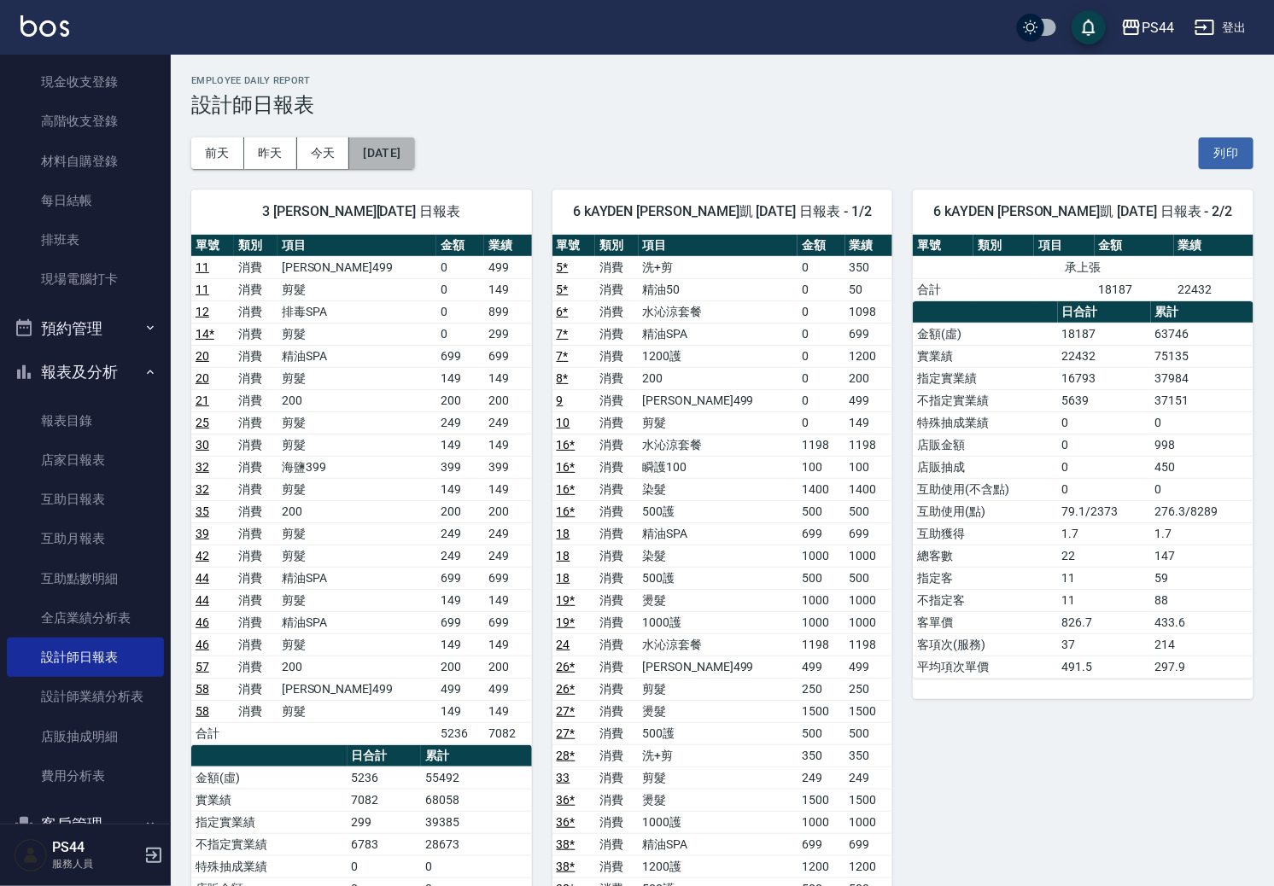
click at [360, 151] on button "[DATE]" at bounding box center [381, 153] width 65 height 32
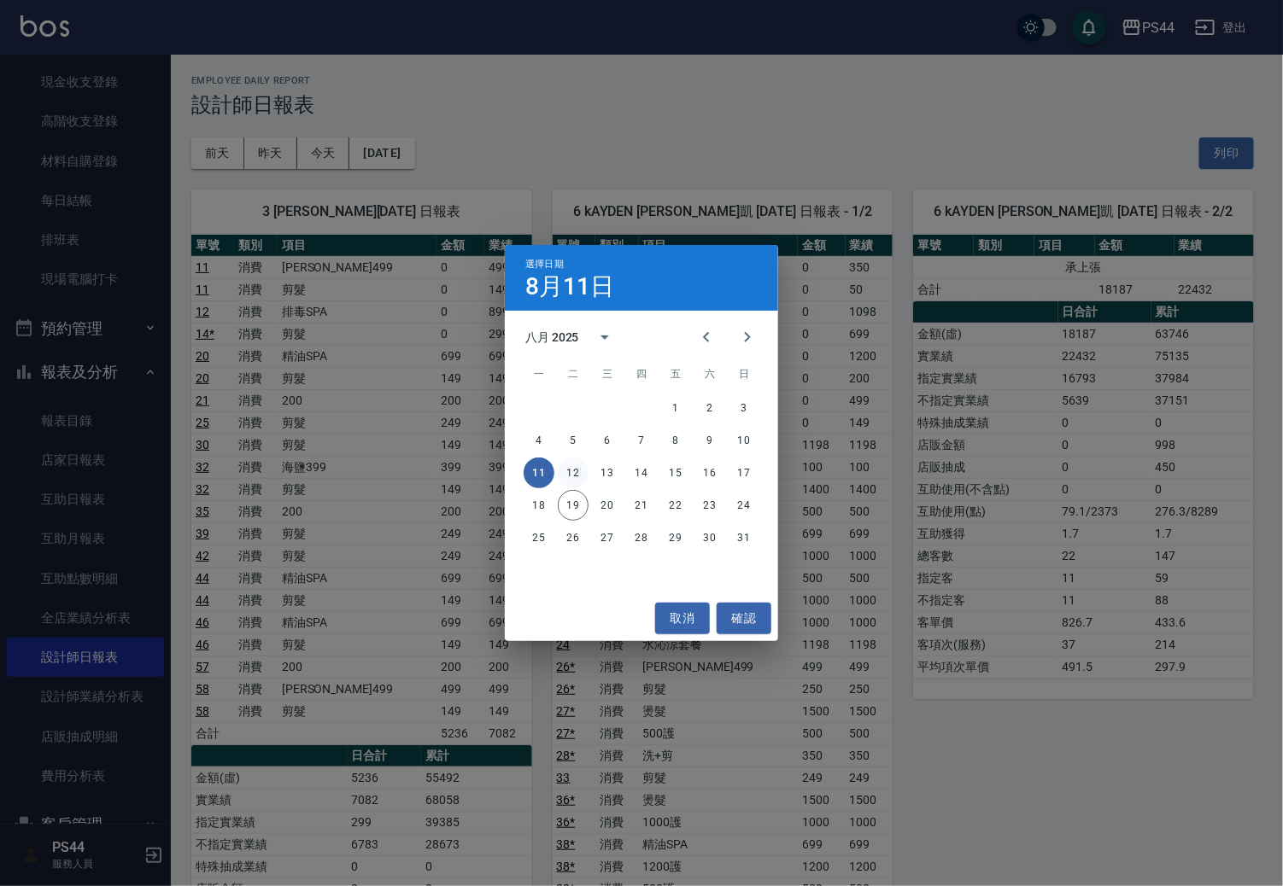
click at [577, 477] on button "12" at bounding box center [573, 473] width 31 height 31
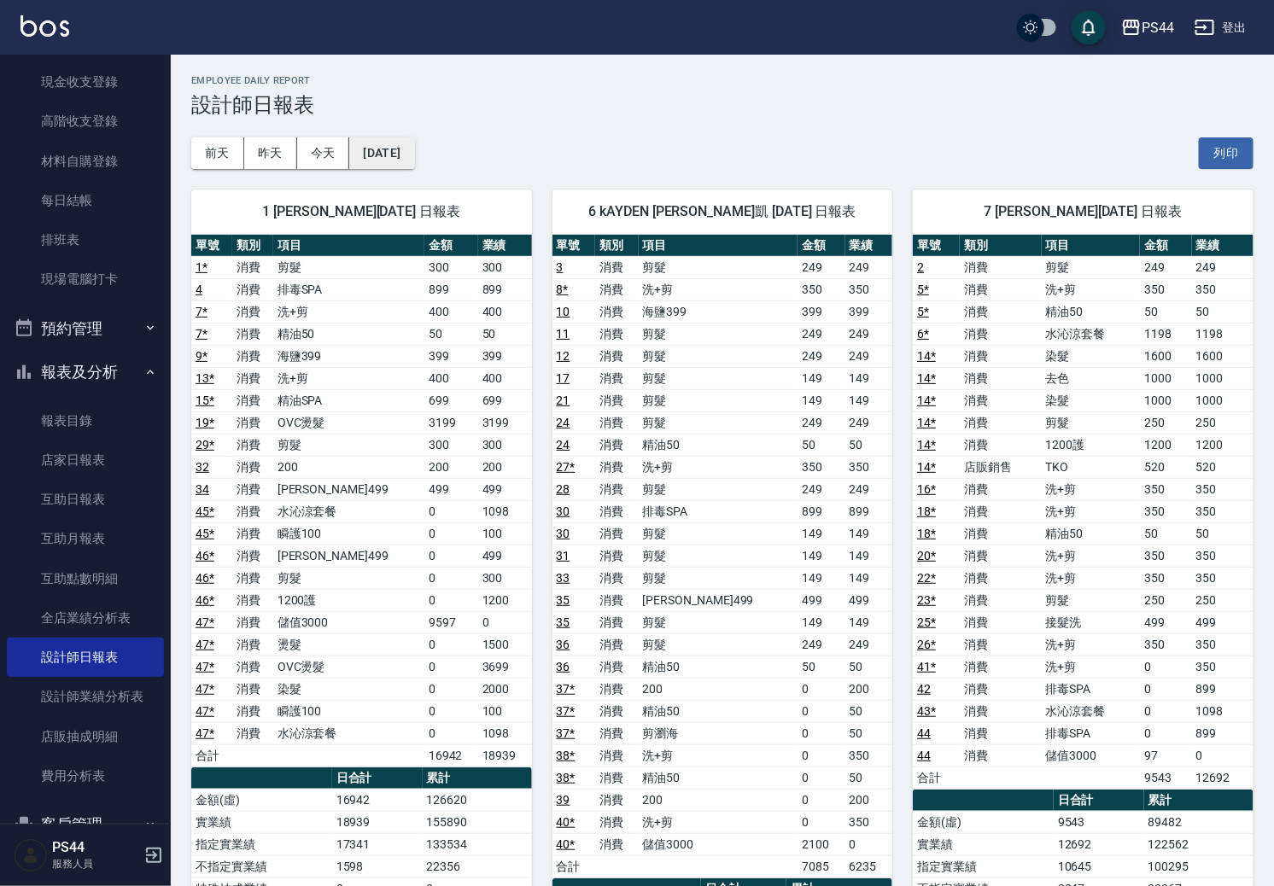
click at [407, 155] on button "[DATE]" at bounding box center [381, 153] width 65 height 32
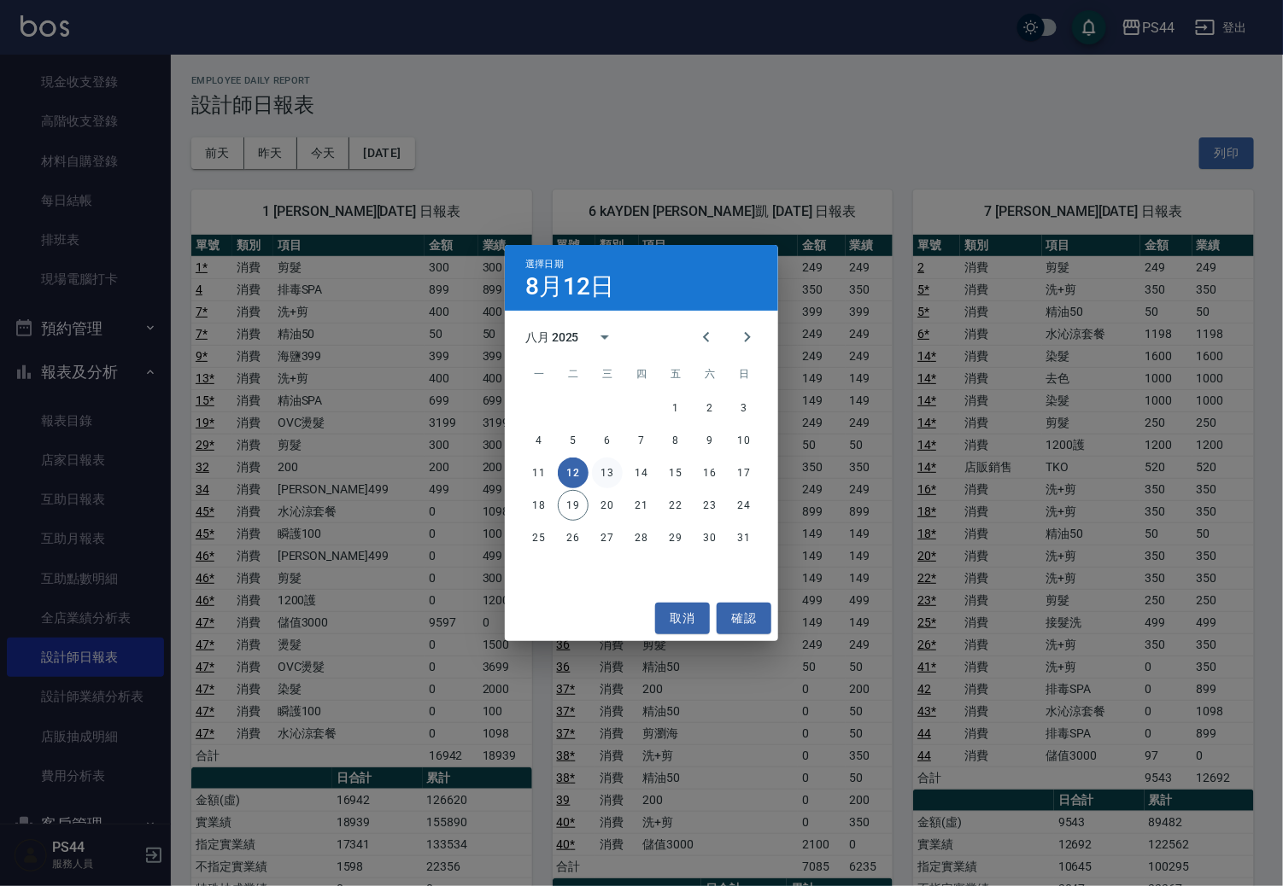
click at [606, 476] on button "13" at bounding box center [607, 473] width 31 height 31
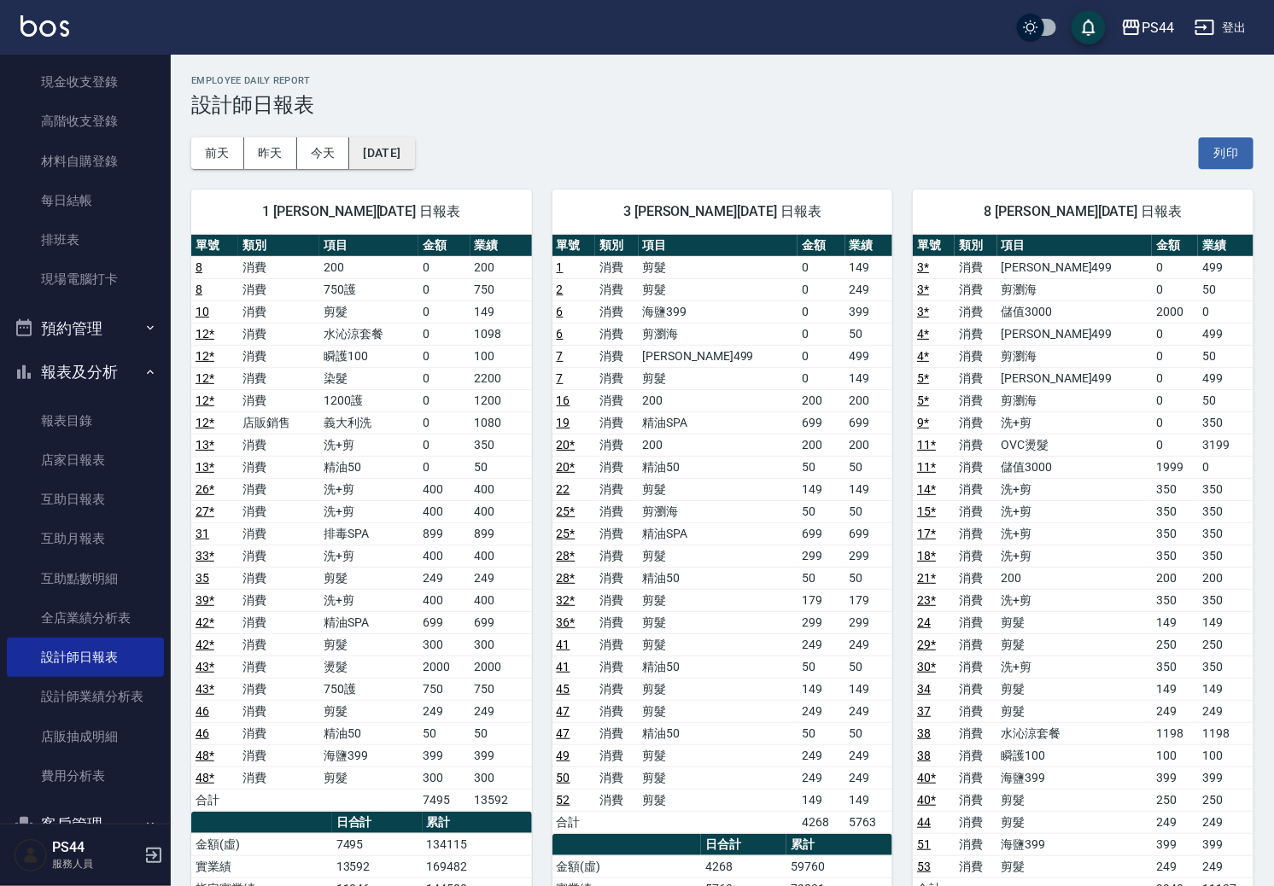
click at [381, 137] on button "[DATE]" at bounding box center [381, 153] width 65 height 32
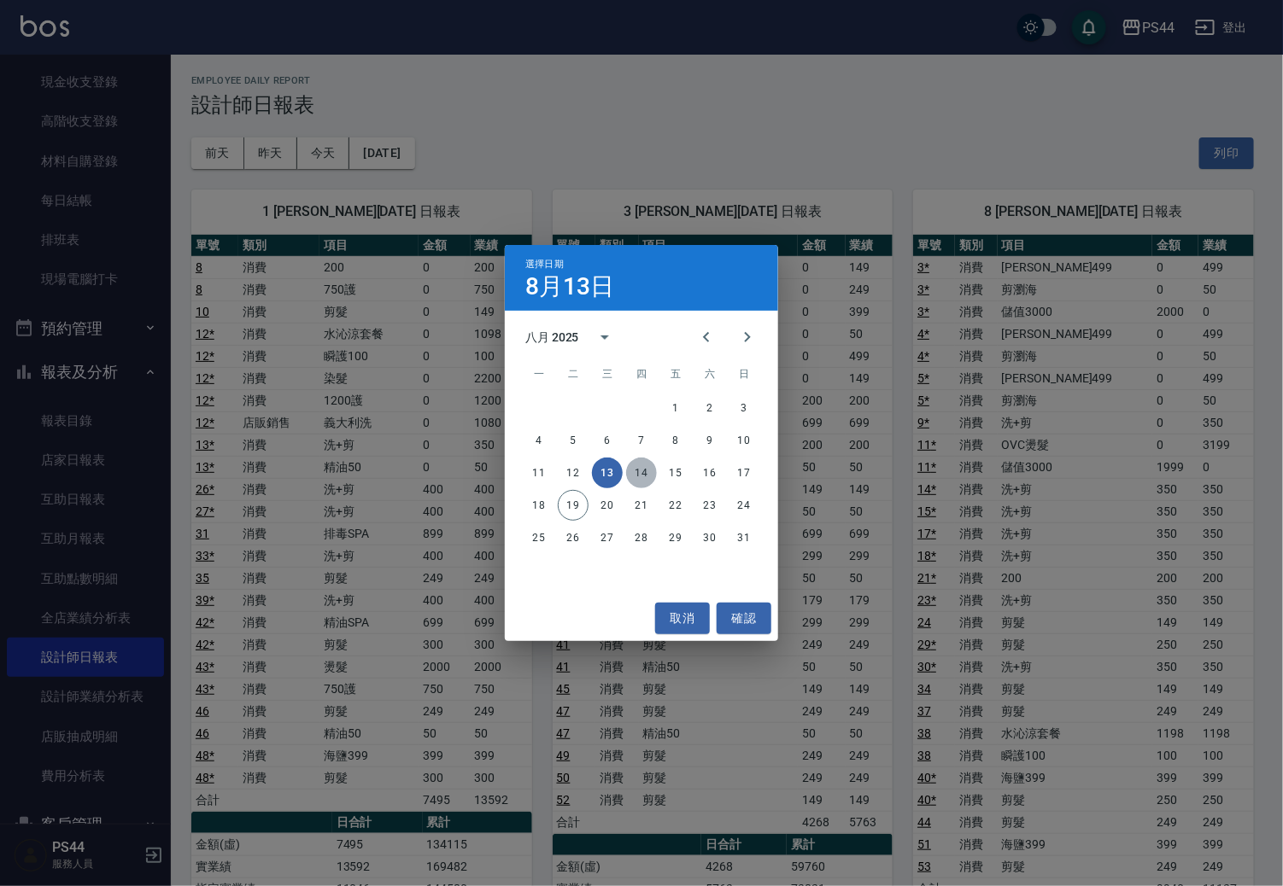
drag, startPoint x: 634, startPoint y: 484, endPoint x: 641, endPoint y: 476, distance: 11.5
click at [638, 478] on button "14" at bounding box center [641, 473] width 31 height 31
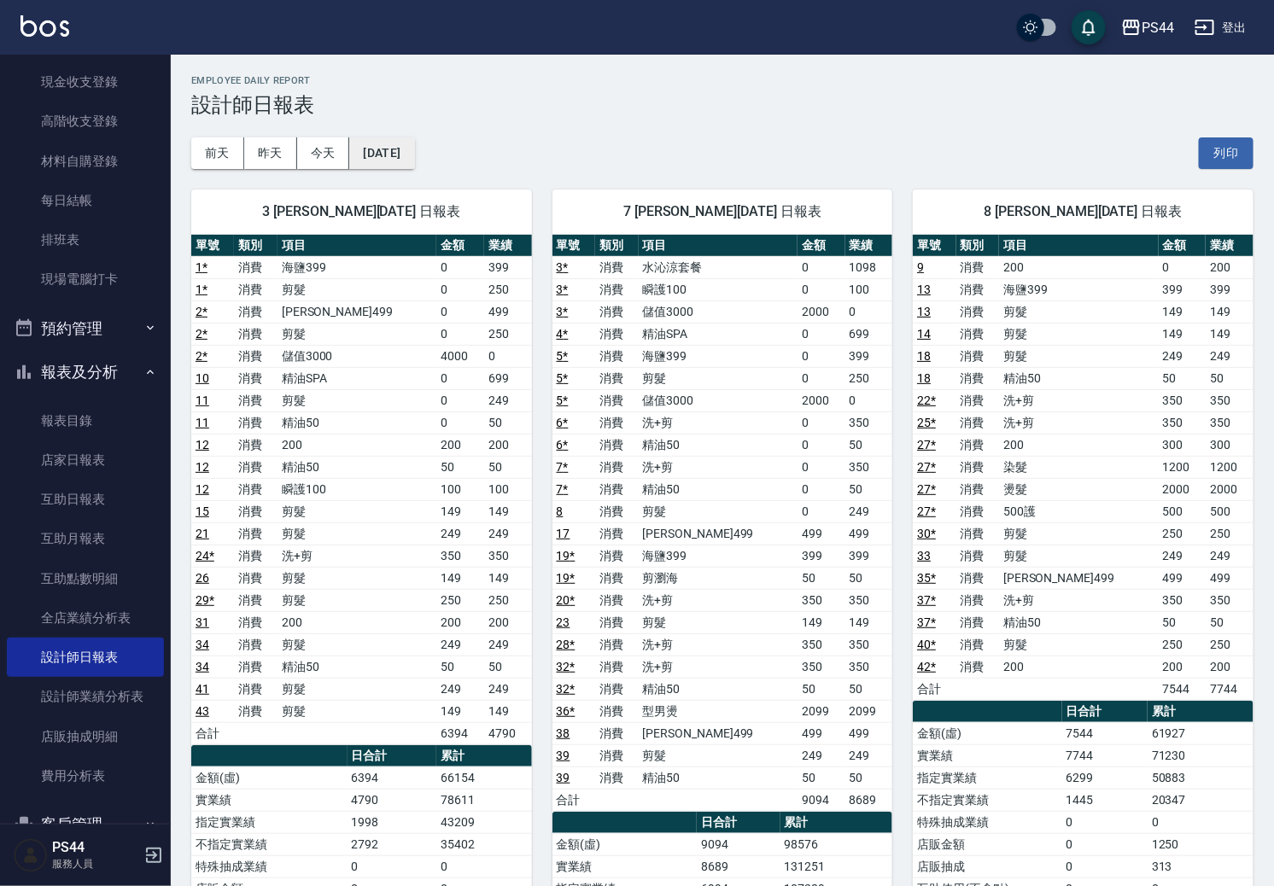
click at [414, 163] on button "[DATE]" at bounding box center [381, 153] width 65 height 32
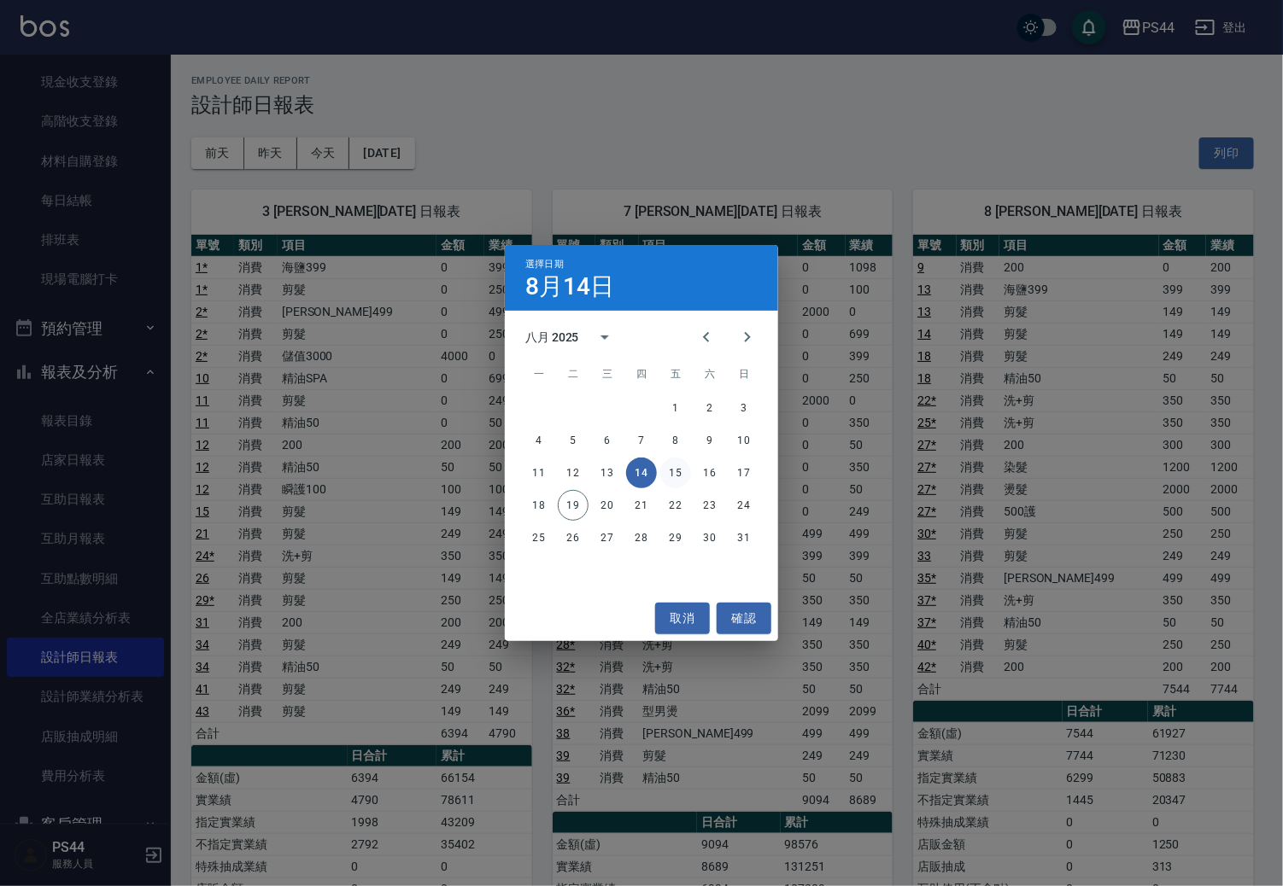
drag, startPoint x: 668, startPoint y: 488, endPoint x: 673, endPoint y: 476, distance: 13.0
click at [671, 484] on div "11 12 13 14 15 16 17" at bounding box center [641, 473] width 273 height 31
click at [675, 475] on button "15" at bounding box center [675, 473] width 31 height 31
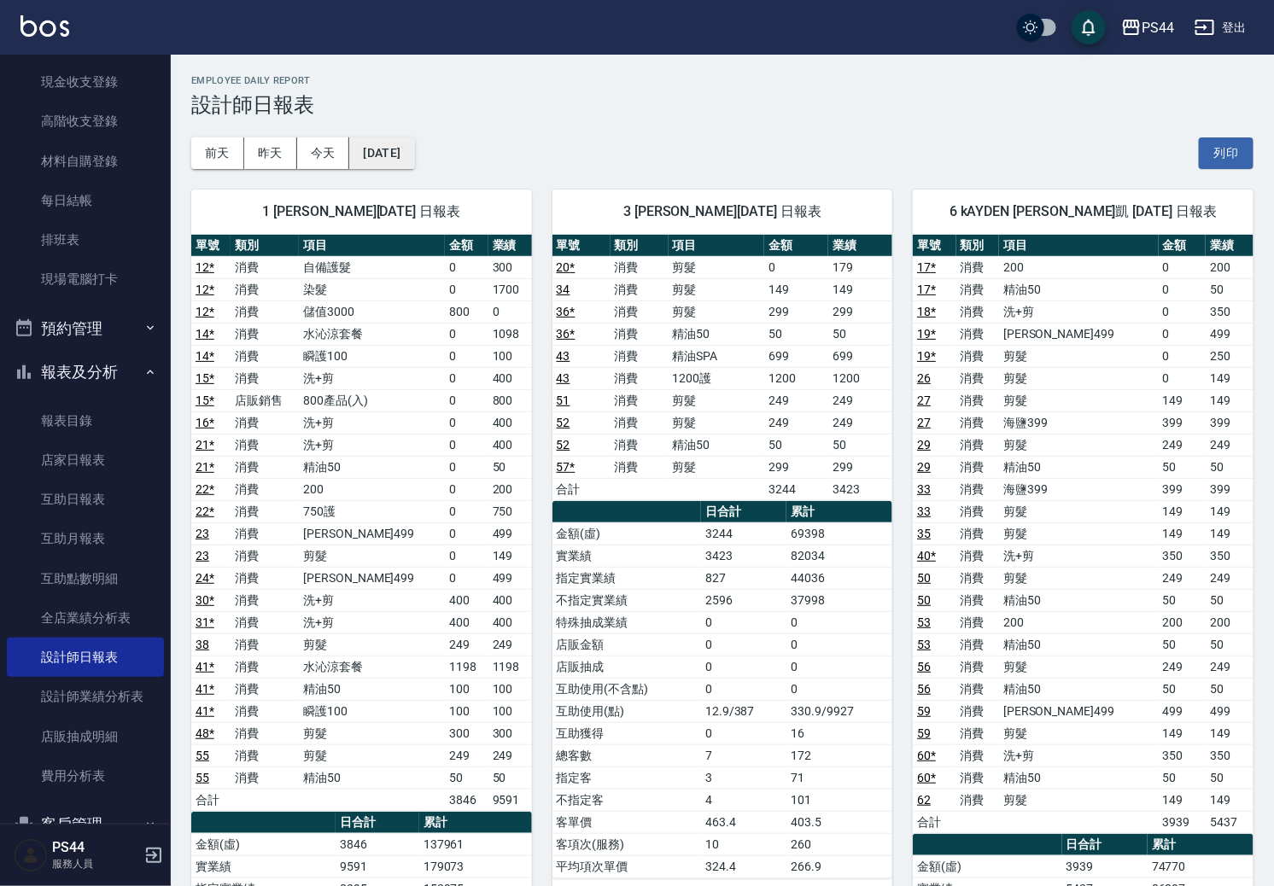
click at [387, 161] on button "[DATE]" at bounding box center [381, 153] width 65 height 32
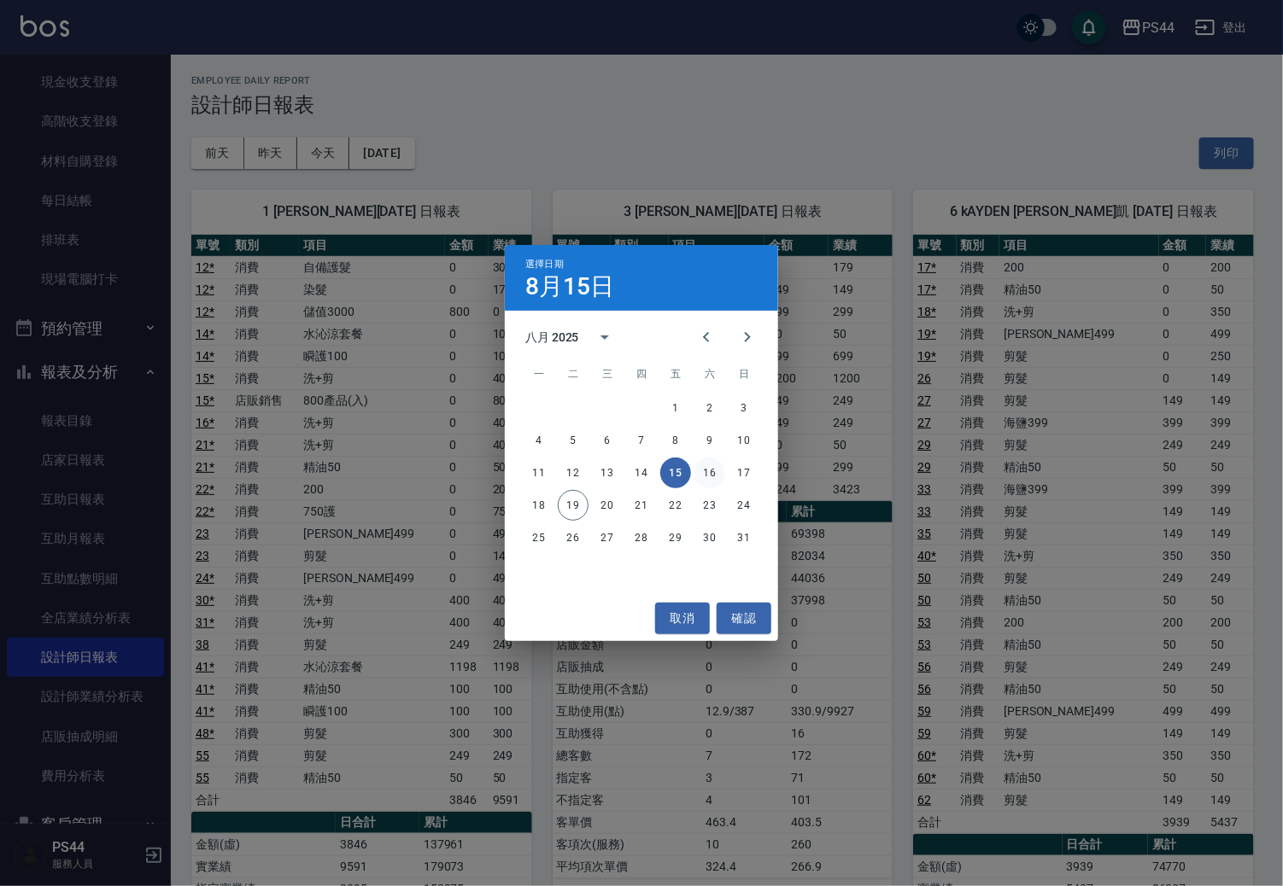
click at [702, 476] on button "16" at bounding box center [709, 473] width 31 height 31
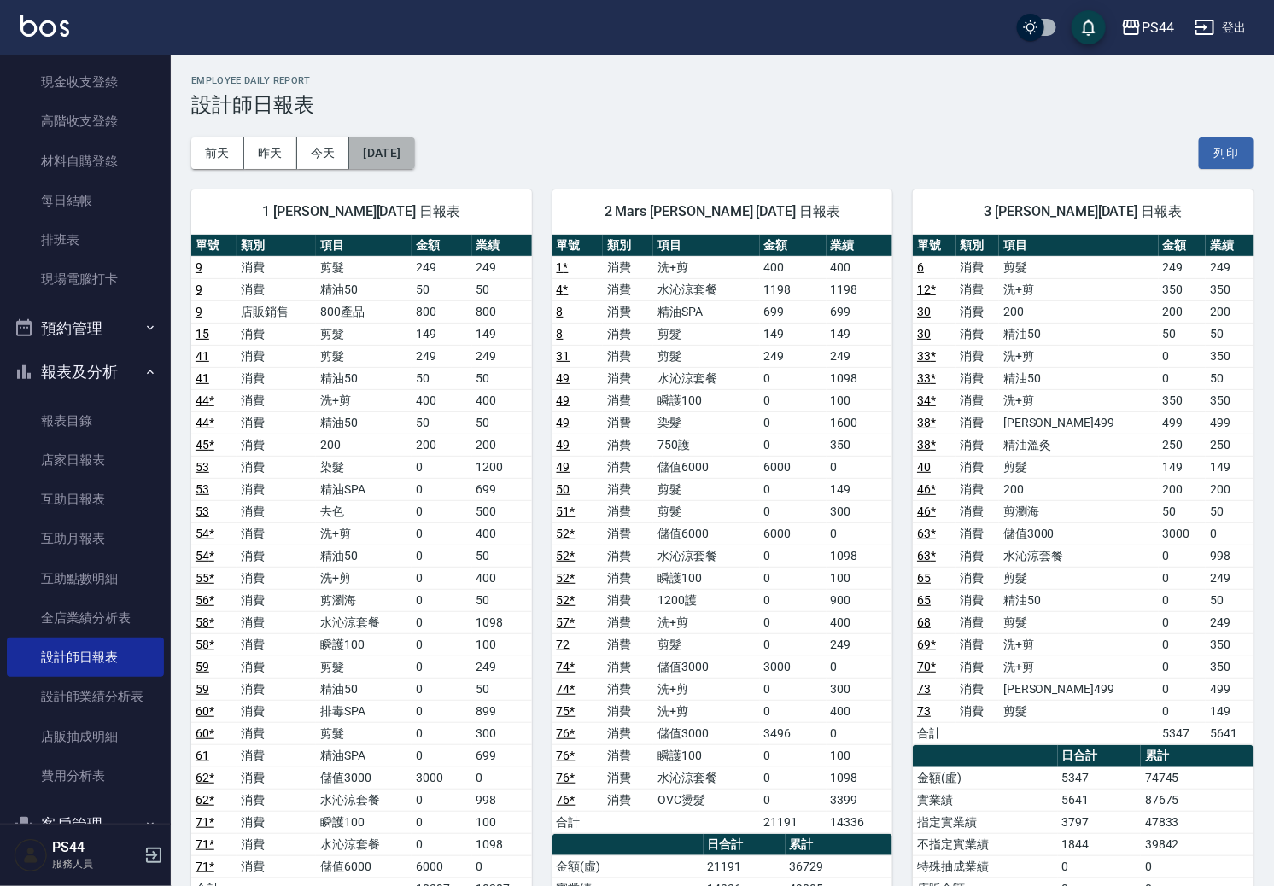
click at [414, 152] on button "[DATE]" at bounding box center [381, 153] width 65 height 32
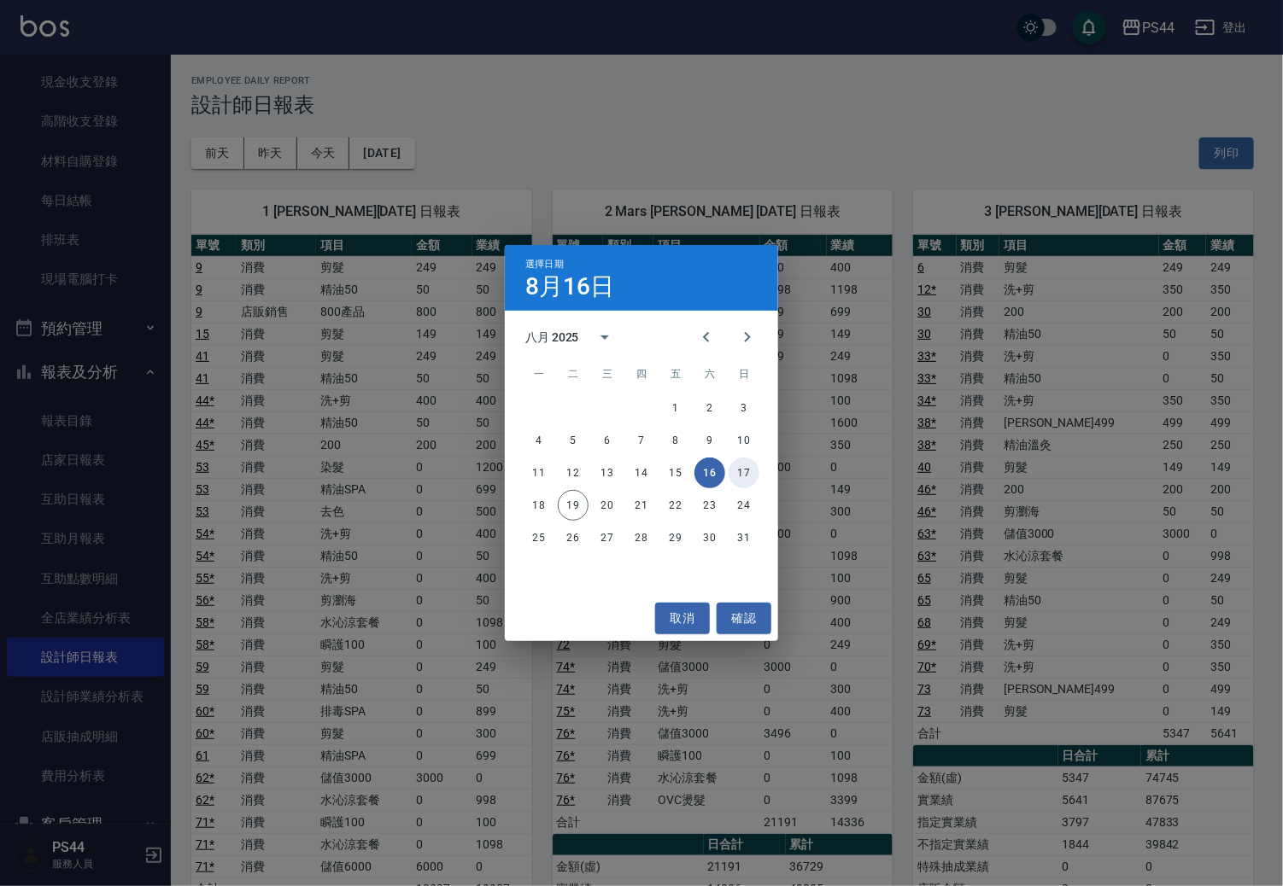
drag, startPoint x: 748, startPoint y: 477, endPoint x: 734, endPoint y: 477, distance: 13.7
click at [746, 477] on button "17" at bounding box center [743, 473] width 31 height 31
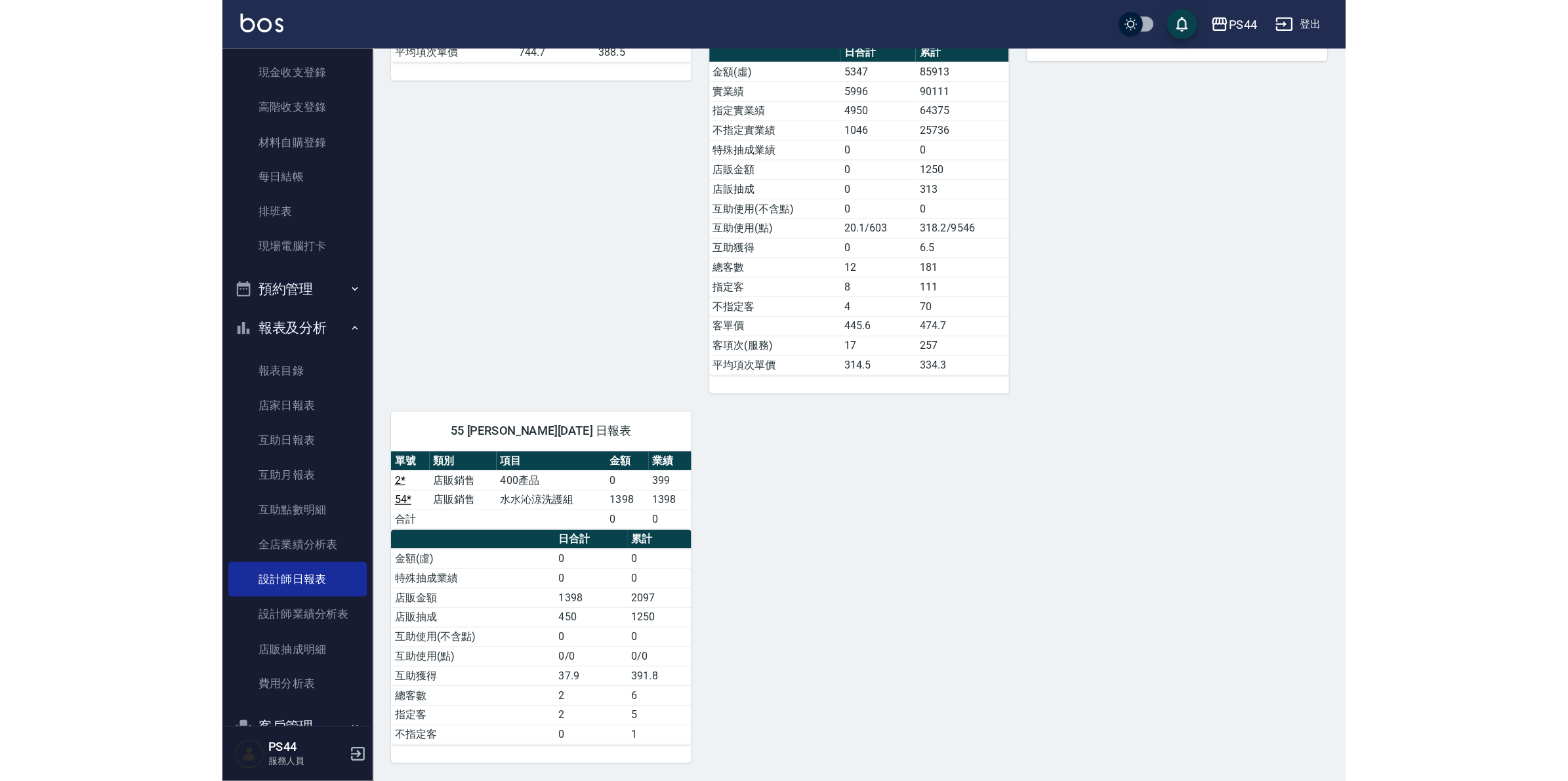
scroll to position [1986, 0]
